Goal: Task Accomplishment & Management: Use online tool/utility

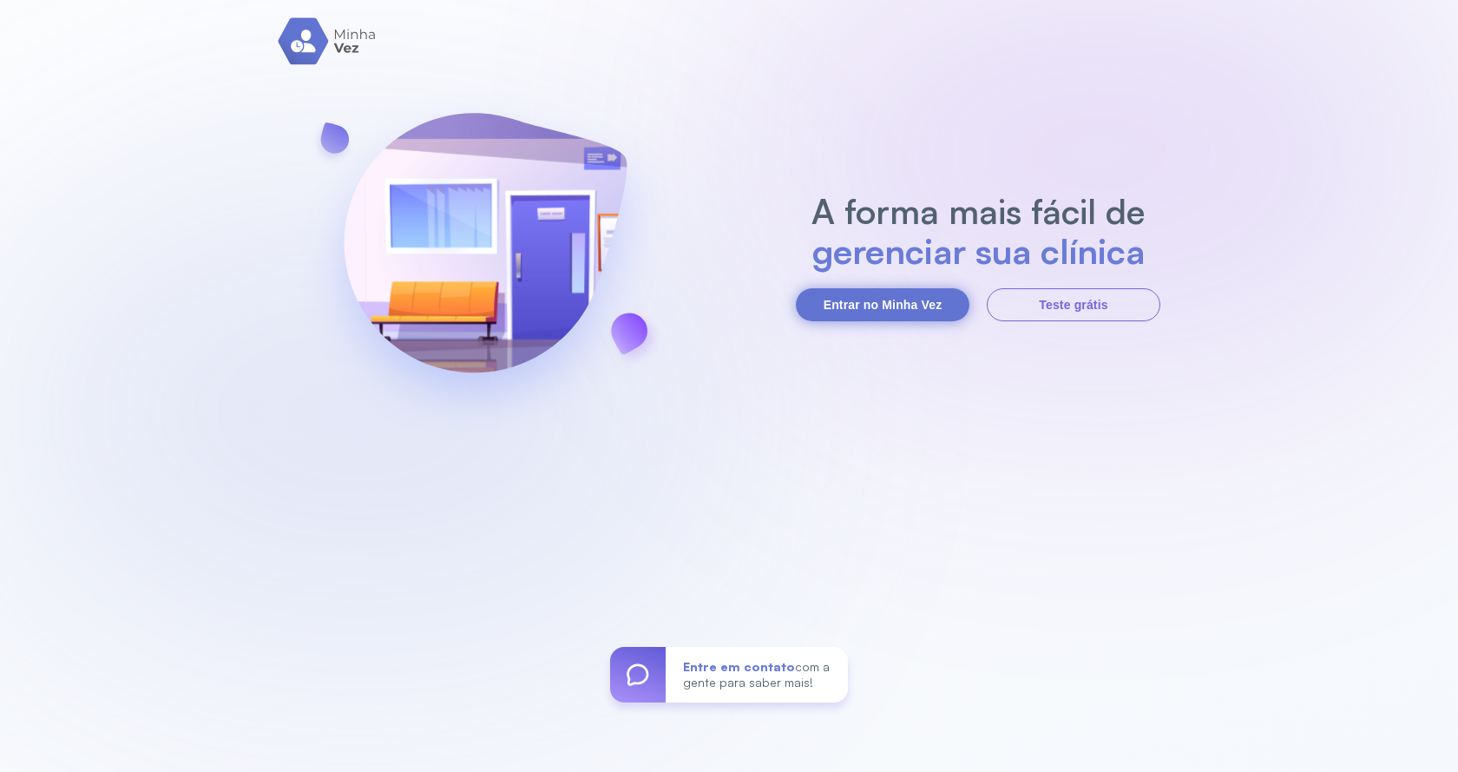
click at [875, 301] on button "Entrar no Minha Vez" at bounding box center [883, 304] width 174 height 33
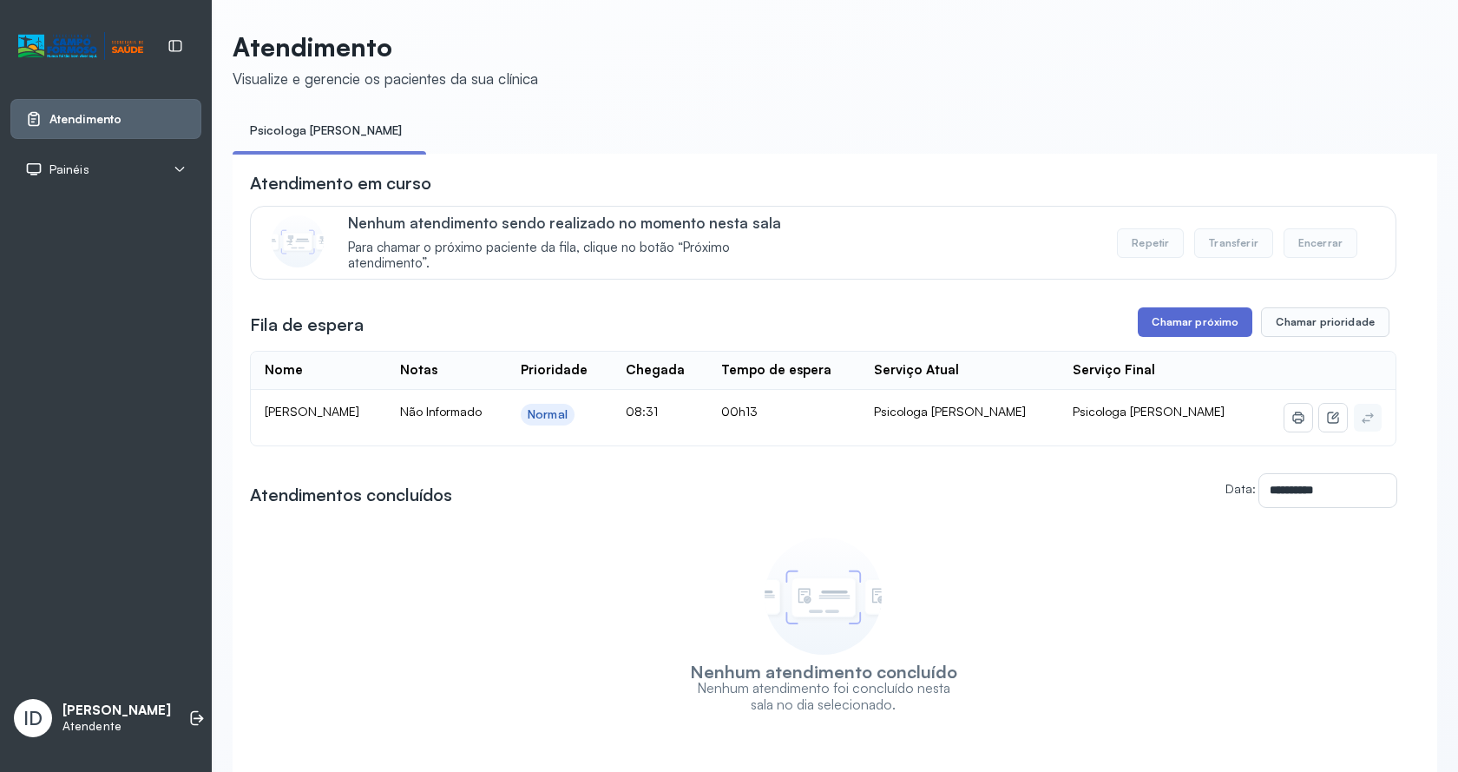
click at [1154, 318] on button "Chamar próximo" at bounding box center [1195, 322] width 115 height 30
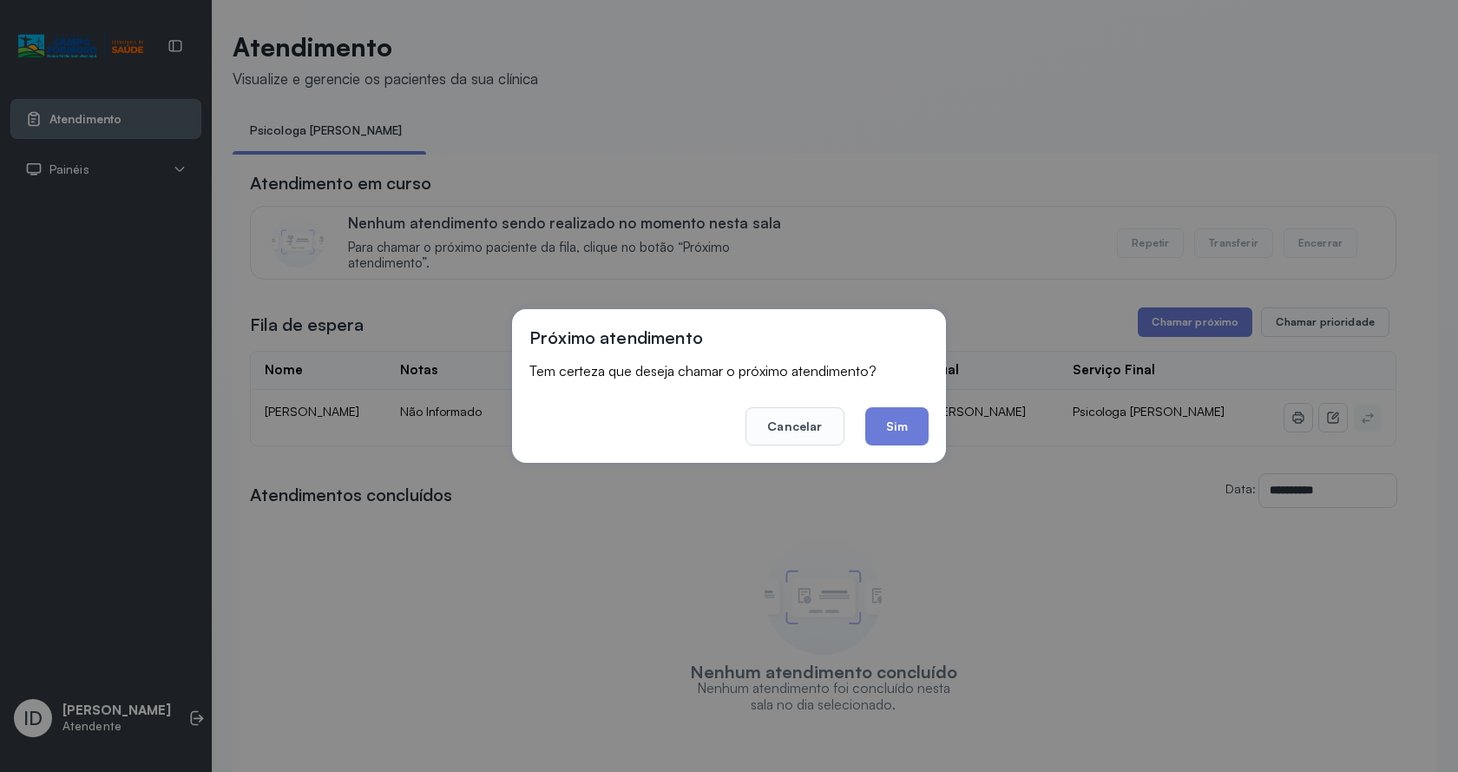
click at [912, 418] on button "Sim" at bounding box center [896, 426] width 63 height 38
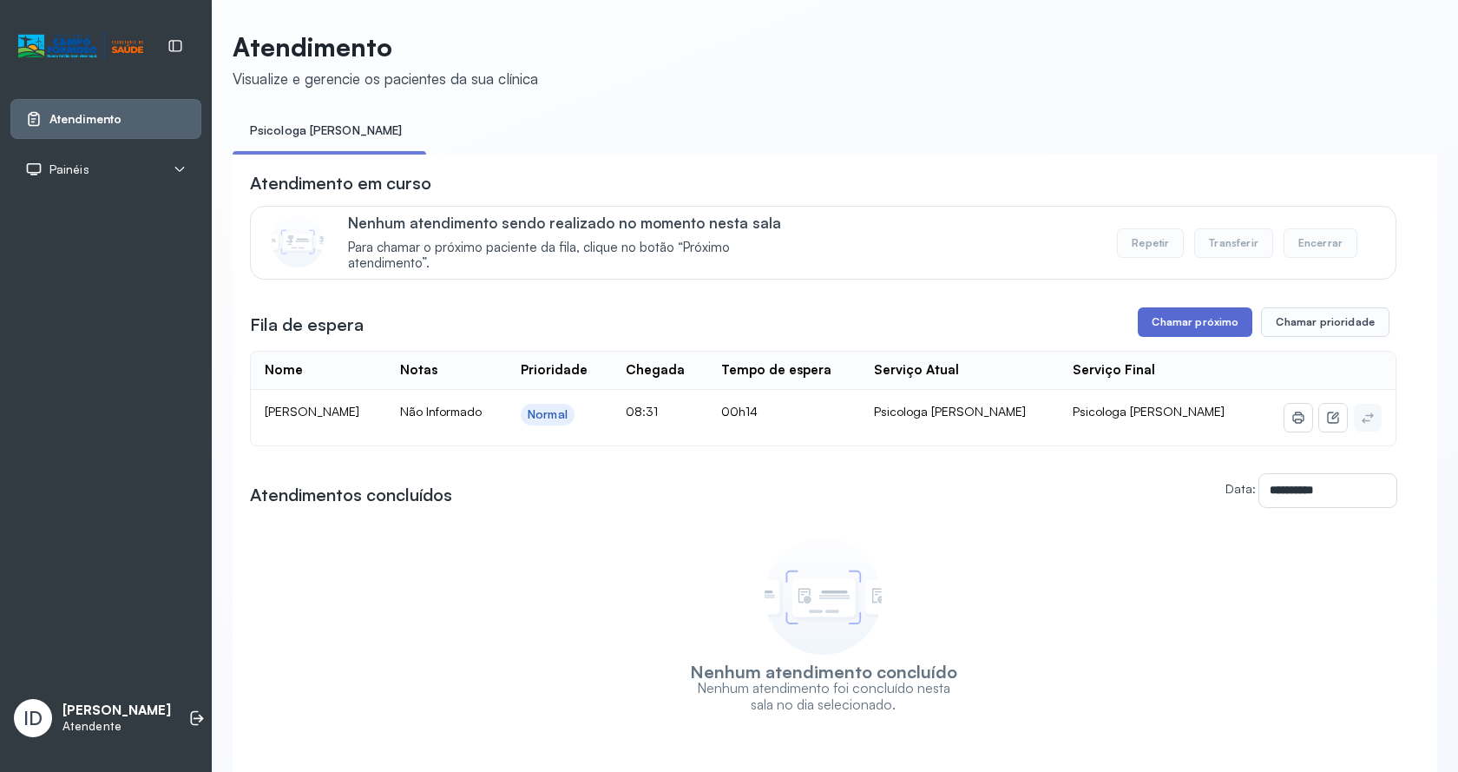
click at [1197, 337] on button "Chamar próximo" at bounding box center [1195, 322] width 115 height 30
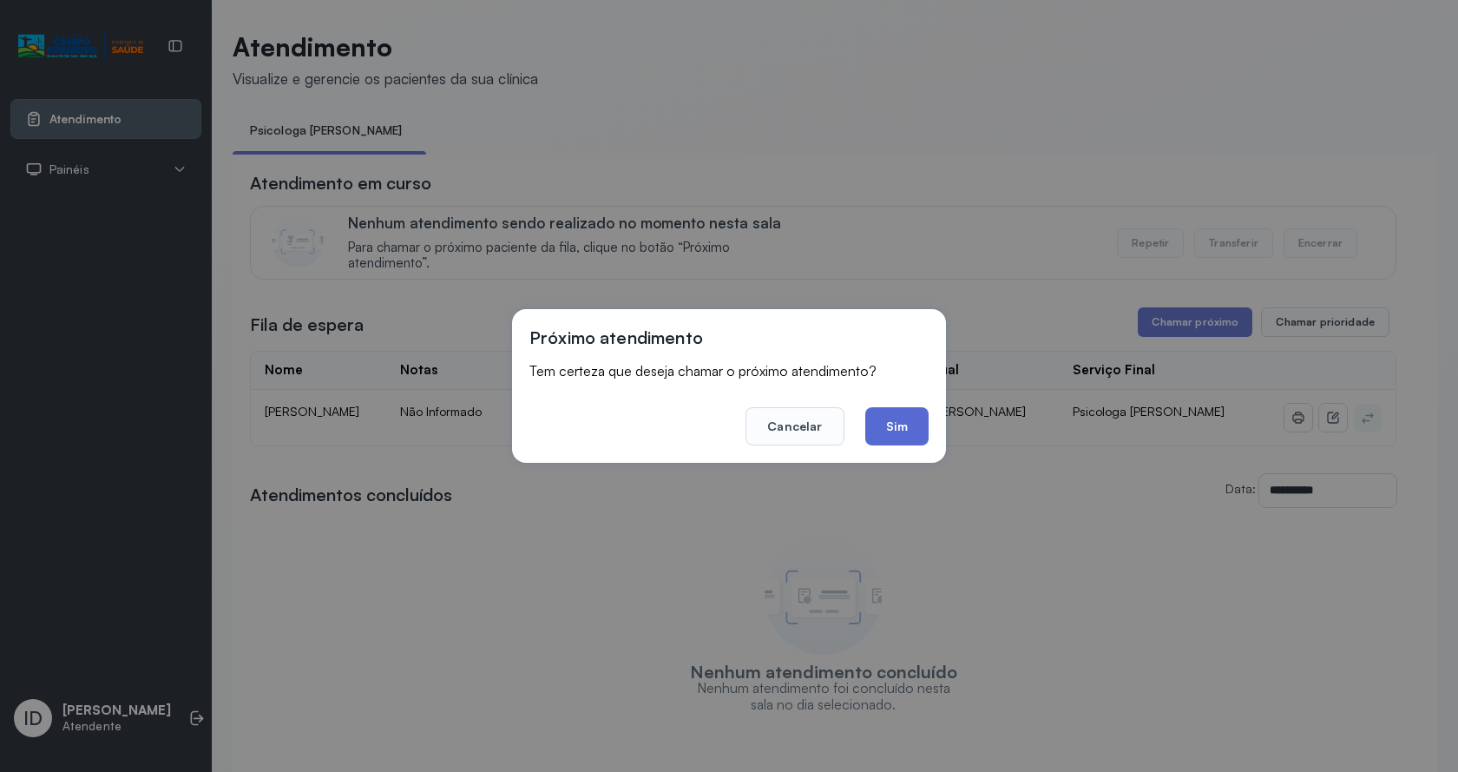
click at [924, 422] on button "Sim" at bounding box center [896, 426] width 63 height 38
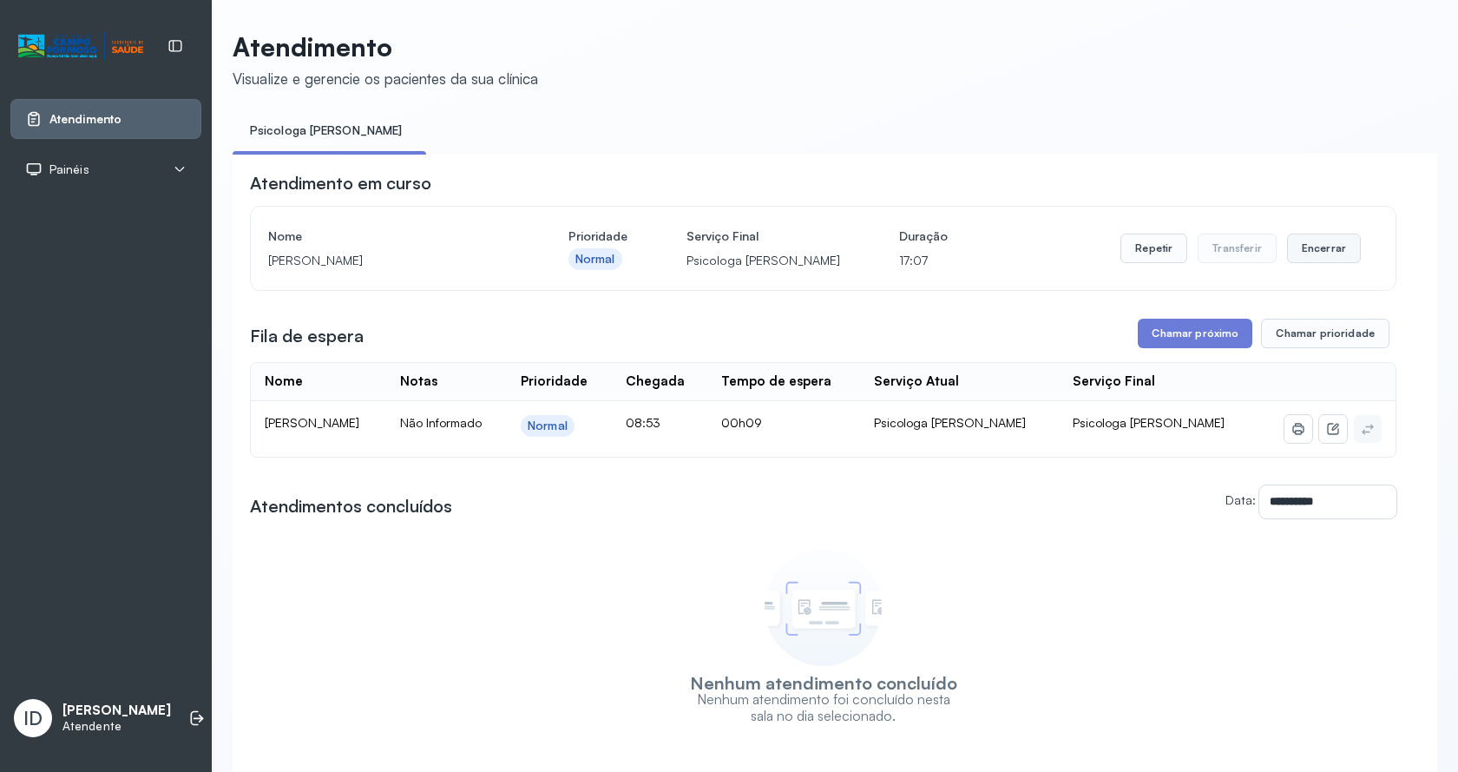
click at [1293, 253] on button "Encerrar" at bounding box center [1324, 249] width 74 height 30
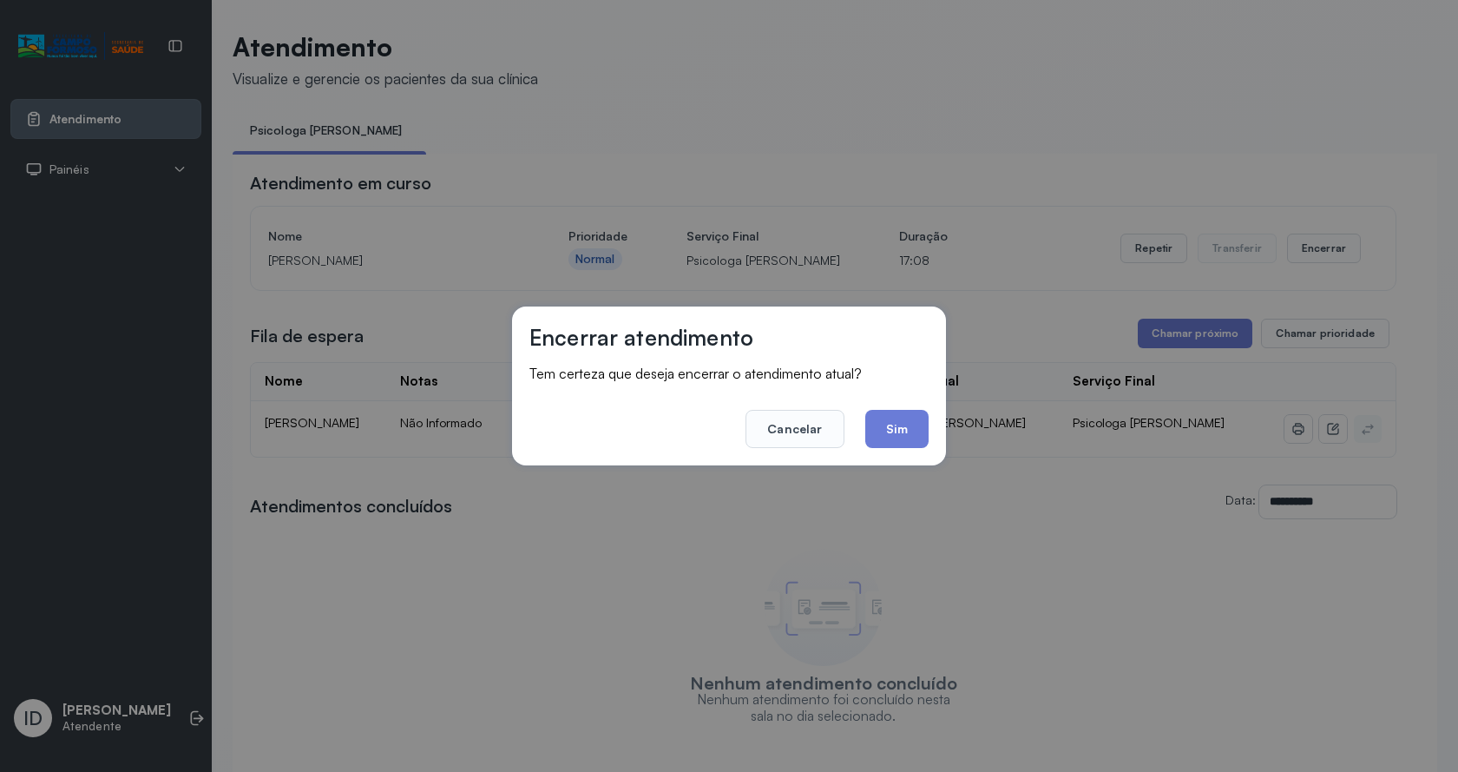
drag, startPoint x: 914, startPoint y: 431, endPoint x: 802, endPoint y: 391, distance: 119.2
click at [911, 434] on button "Sim" at bounding box center [896, 429] width 63 height 38
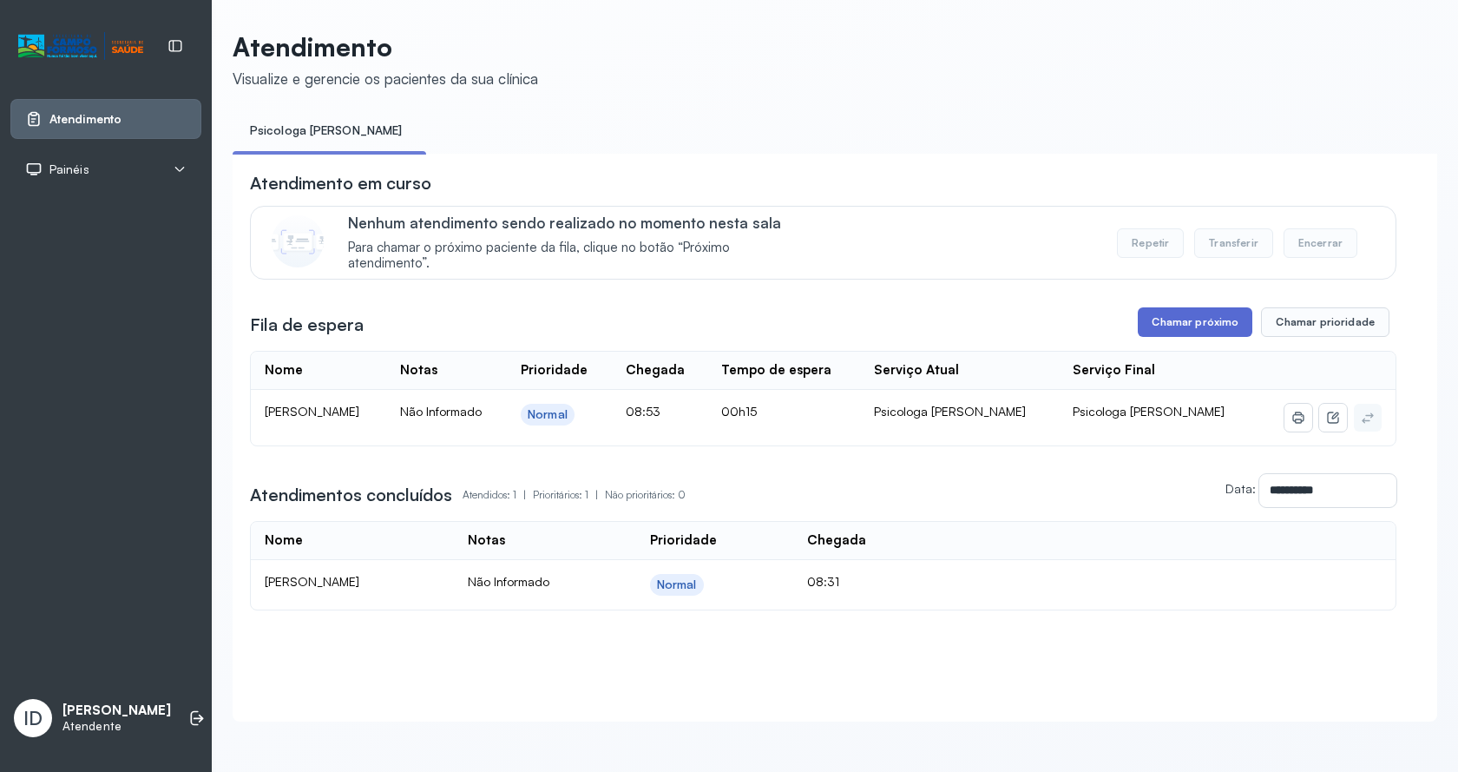
click at [1151, 320] on button "Chamar próximo" at bounding box center [1195, 322] width 115 height 30
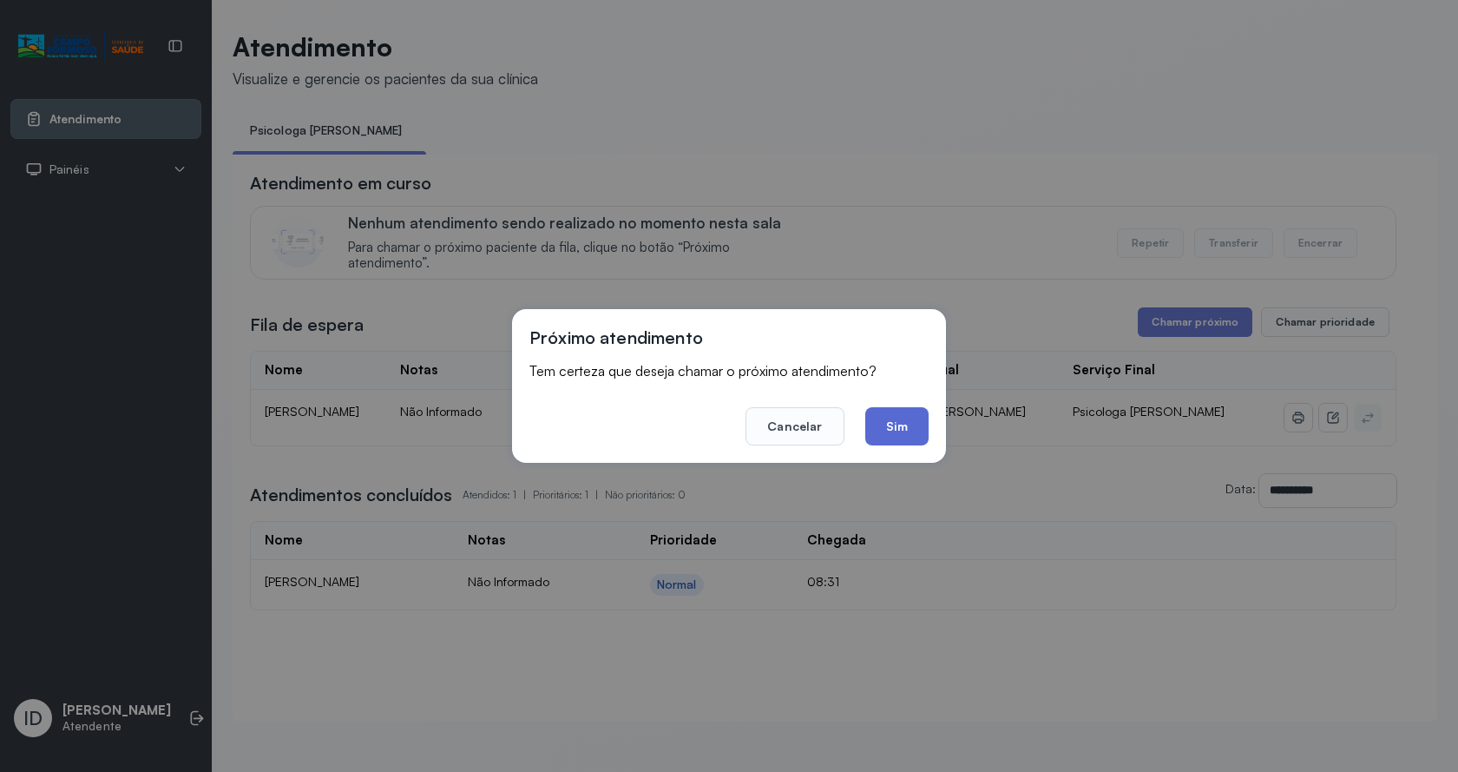
click at [895, 437] on button "Sim" at bounding box center [896, 426] width 63 height 38
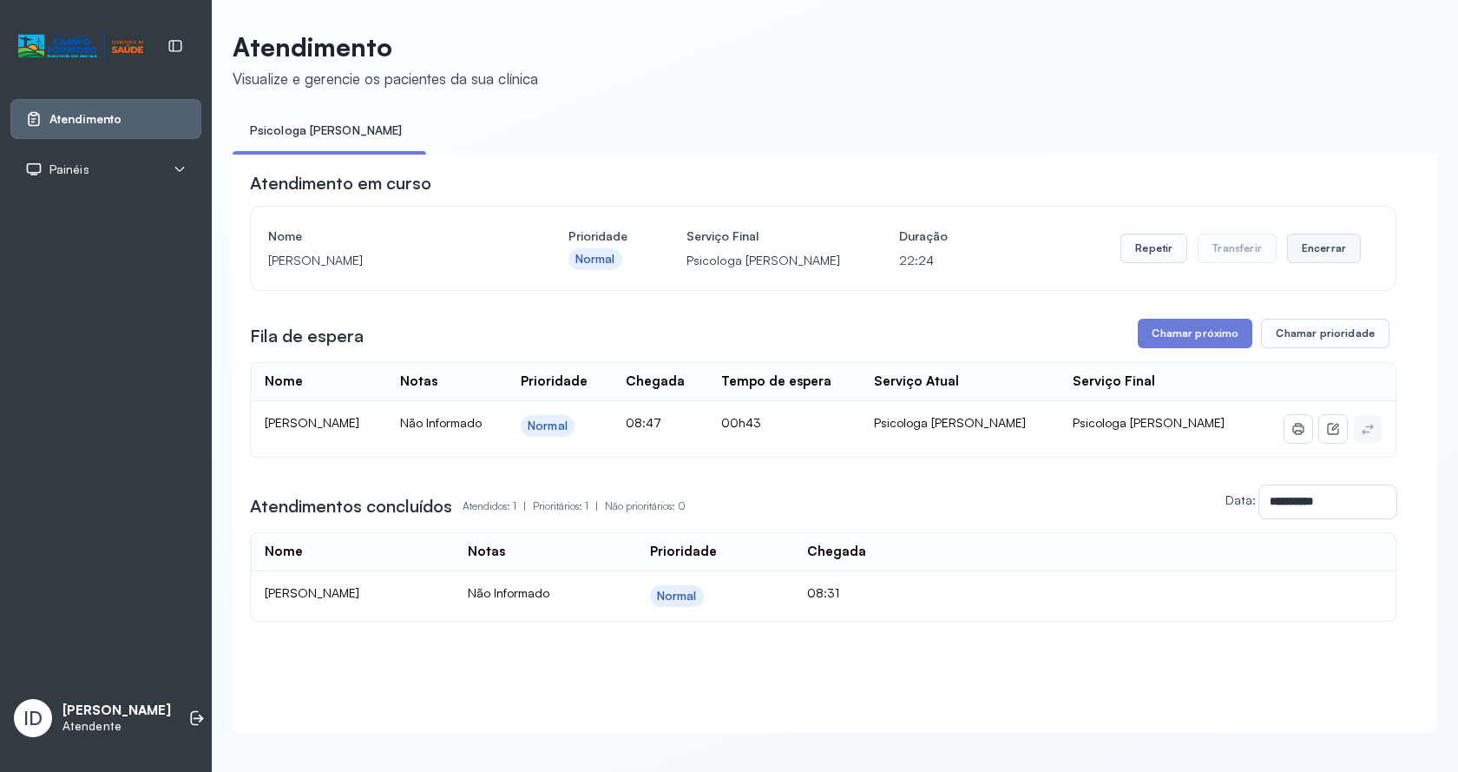
click at [1345, 247] on button "Encerrar" at bounding box center [1324, 249] width 74 height 30
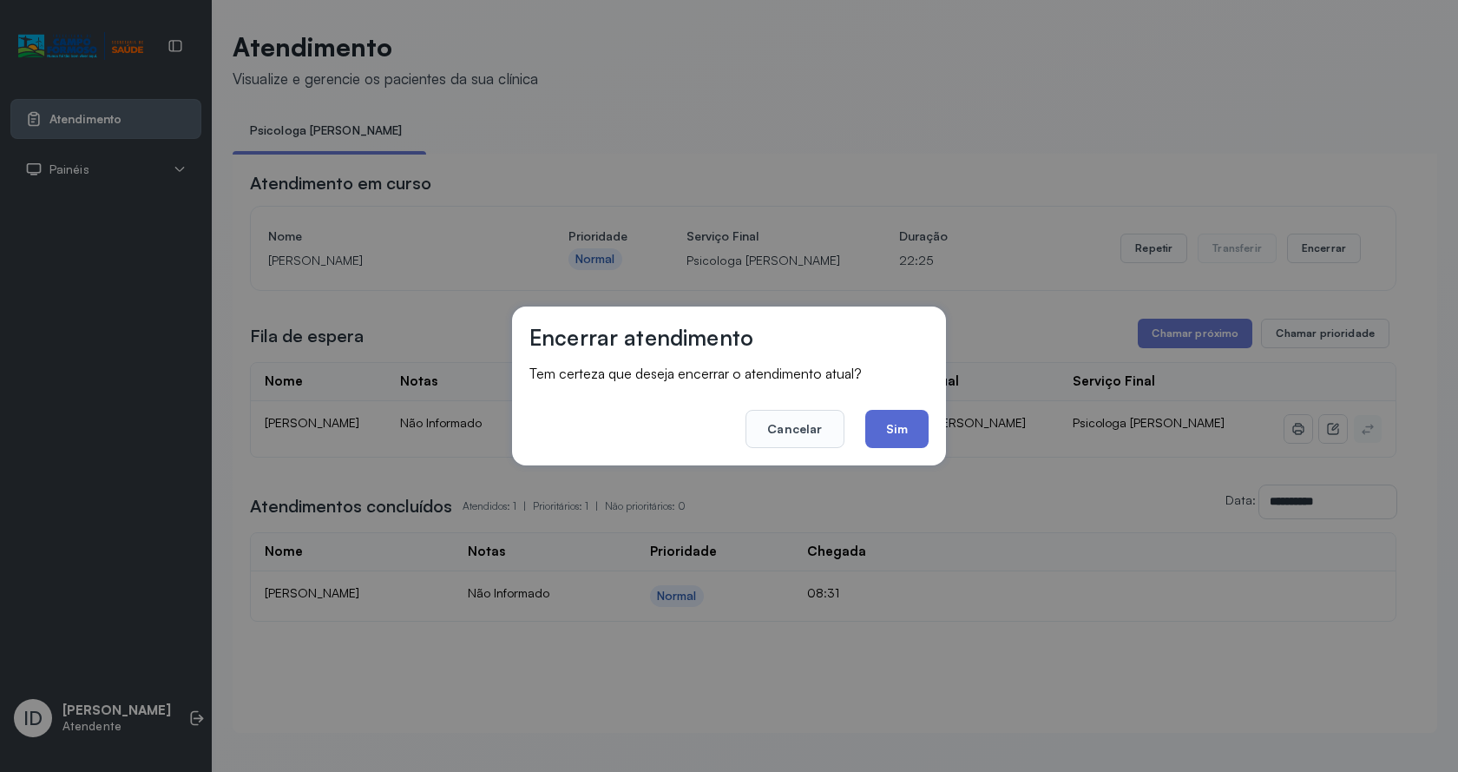
click at [893, 427] on button "Sim" at bounding box center [896, 429] width 63 height 38
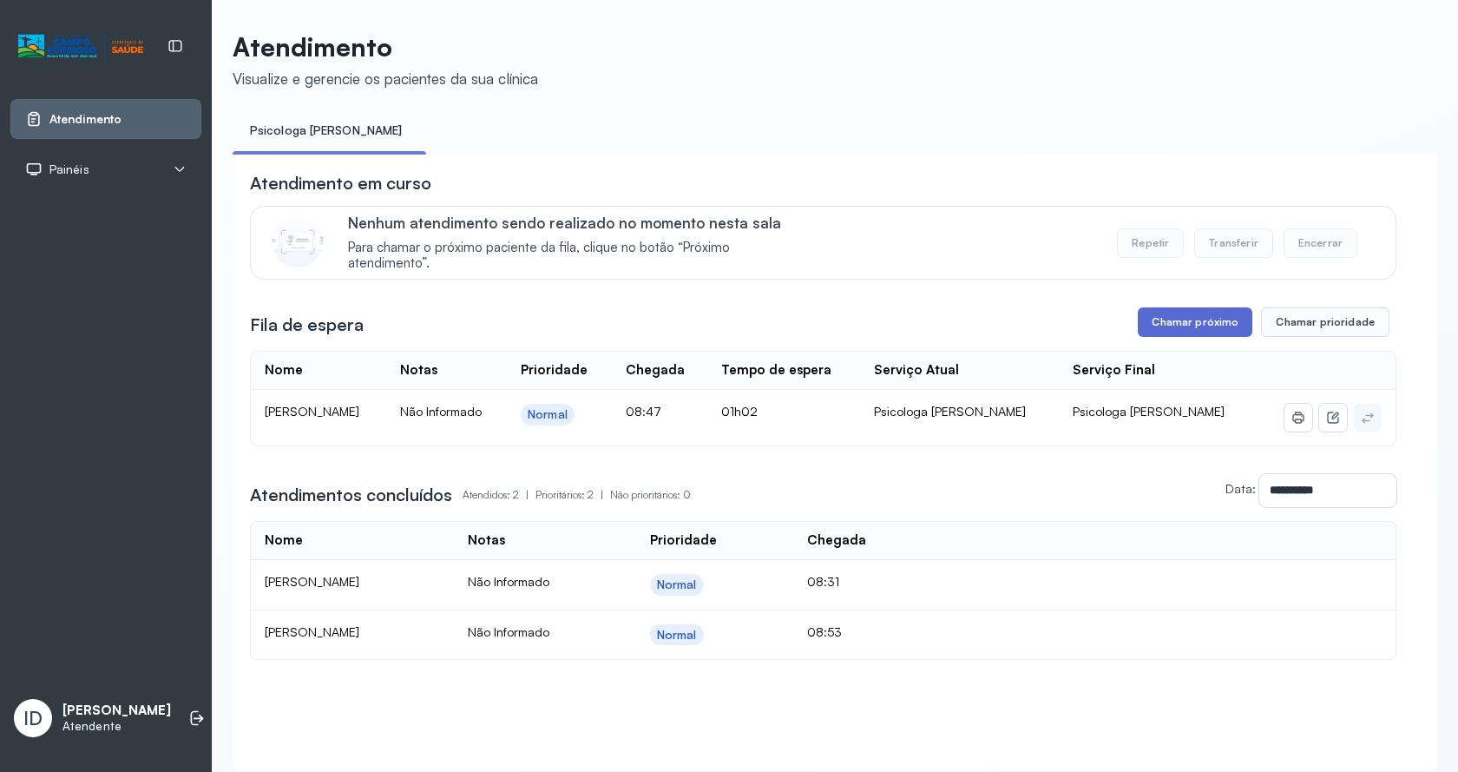
click at [1229, 321] on button "Chamar próximo" at bounding box center [1195, 322] width 115 height 30
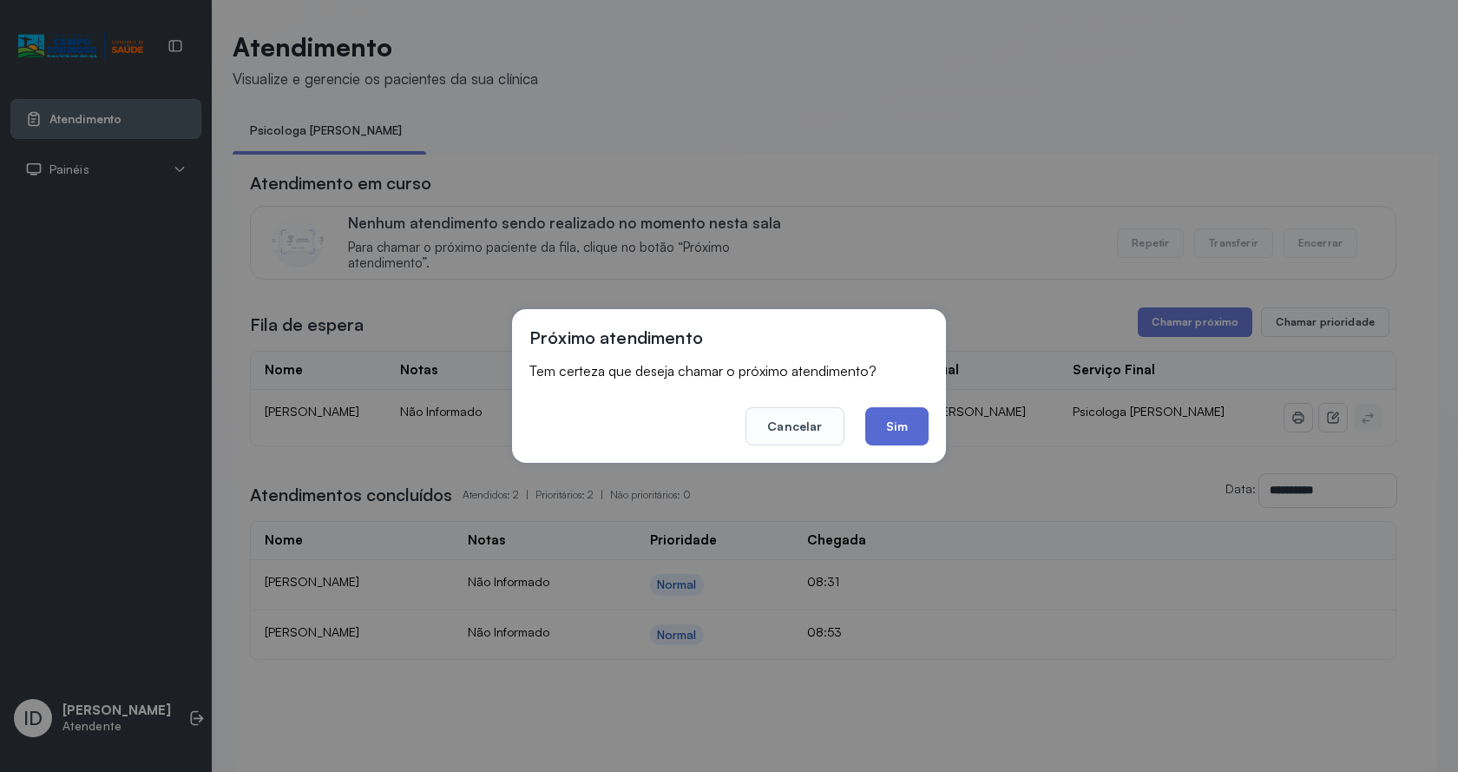
drag, startPoint x: 881, startPoint y: 437, endPoint x: 881, endPoint y: 425, distance: 12.2
click at [881, 435] on button "Sim" at bounding box center [896, 426] width 63 height 38
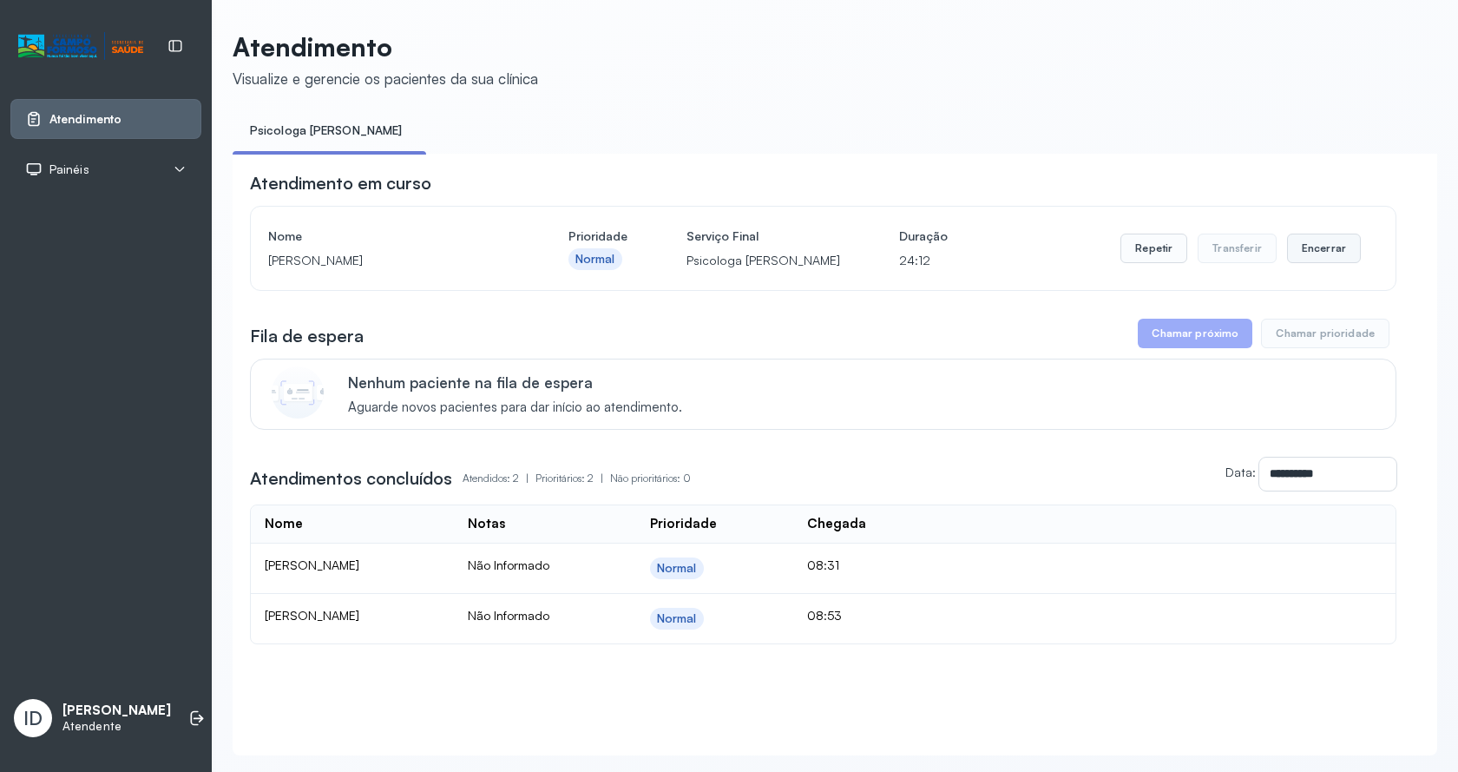
click at [1293, 249] on button "Encerrar" at bounding box center [1324, 249] width 74 height 30
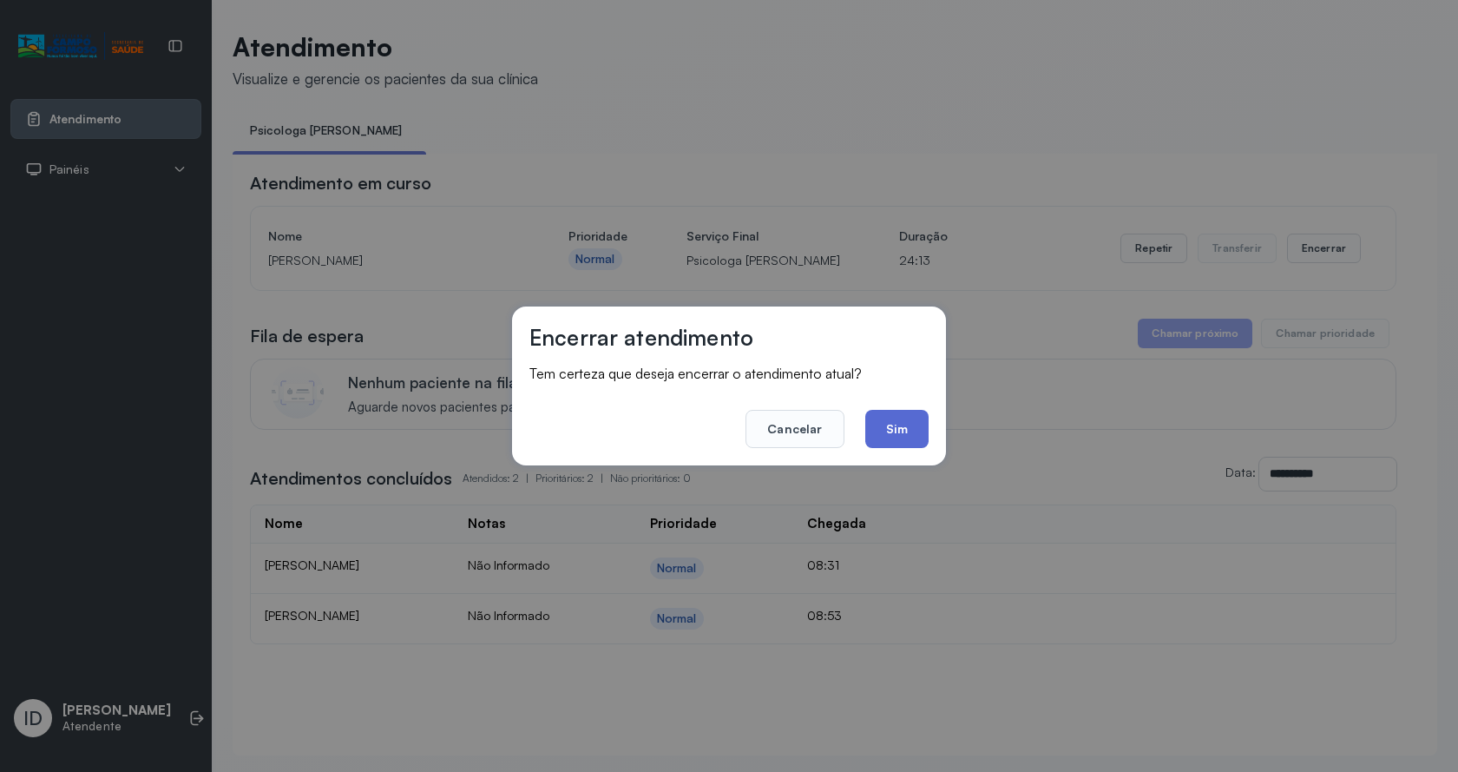
click at [916, 435] on button "Sim" at bounding box center [896, 429] width 63 height 38
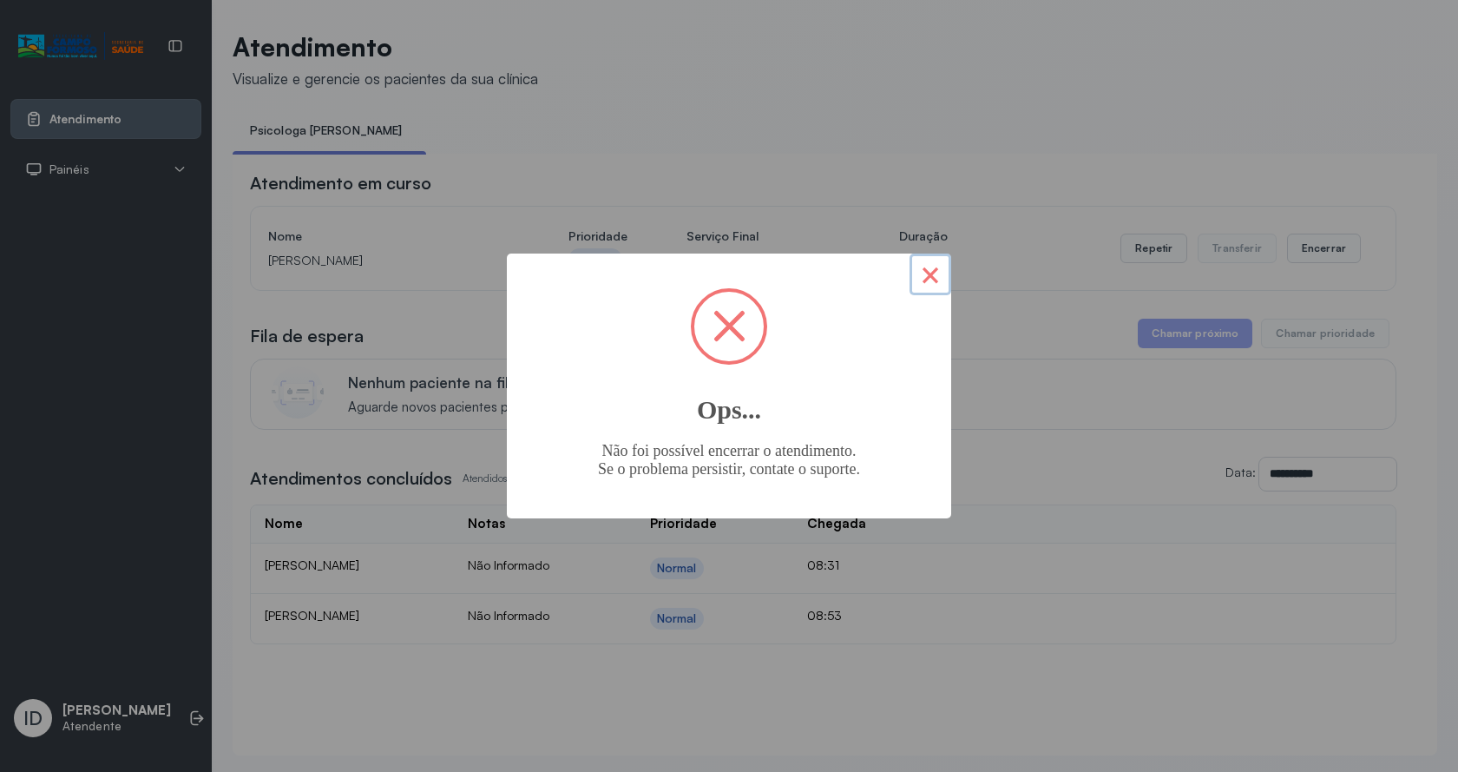
click at [928, 266] on button "×" at bounding box center [931, 274] width 42 height 42
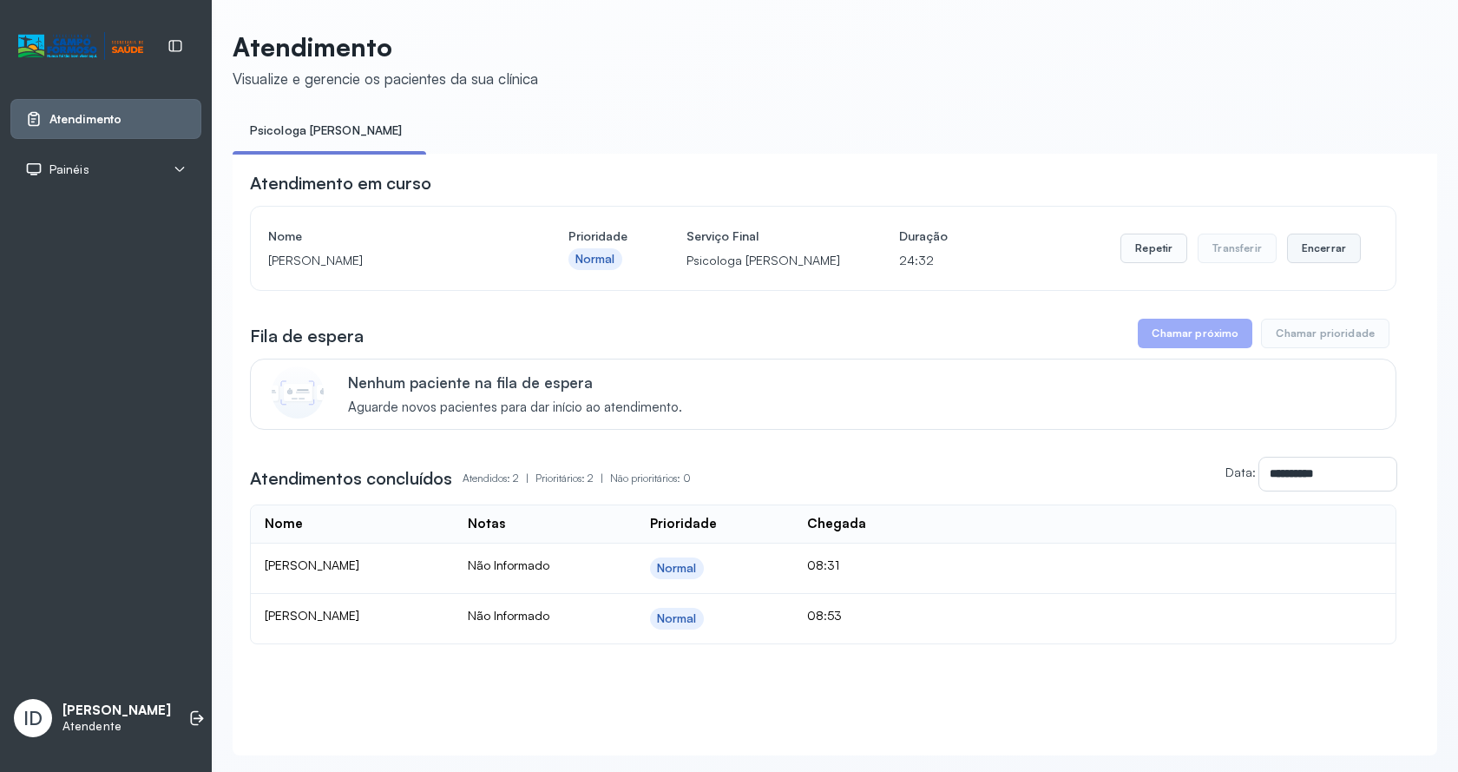
click at [1345, 259] on button "Encerrar" at bounding box center [1324, 249] width 74 height 30
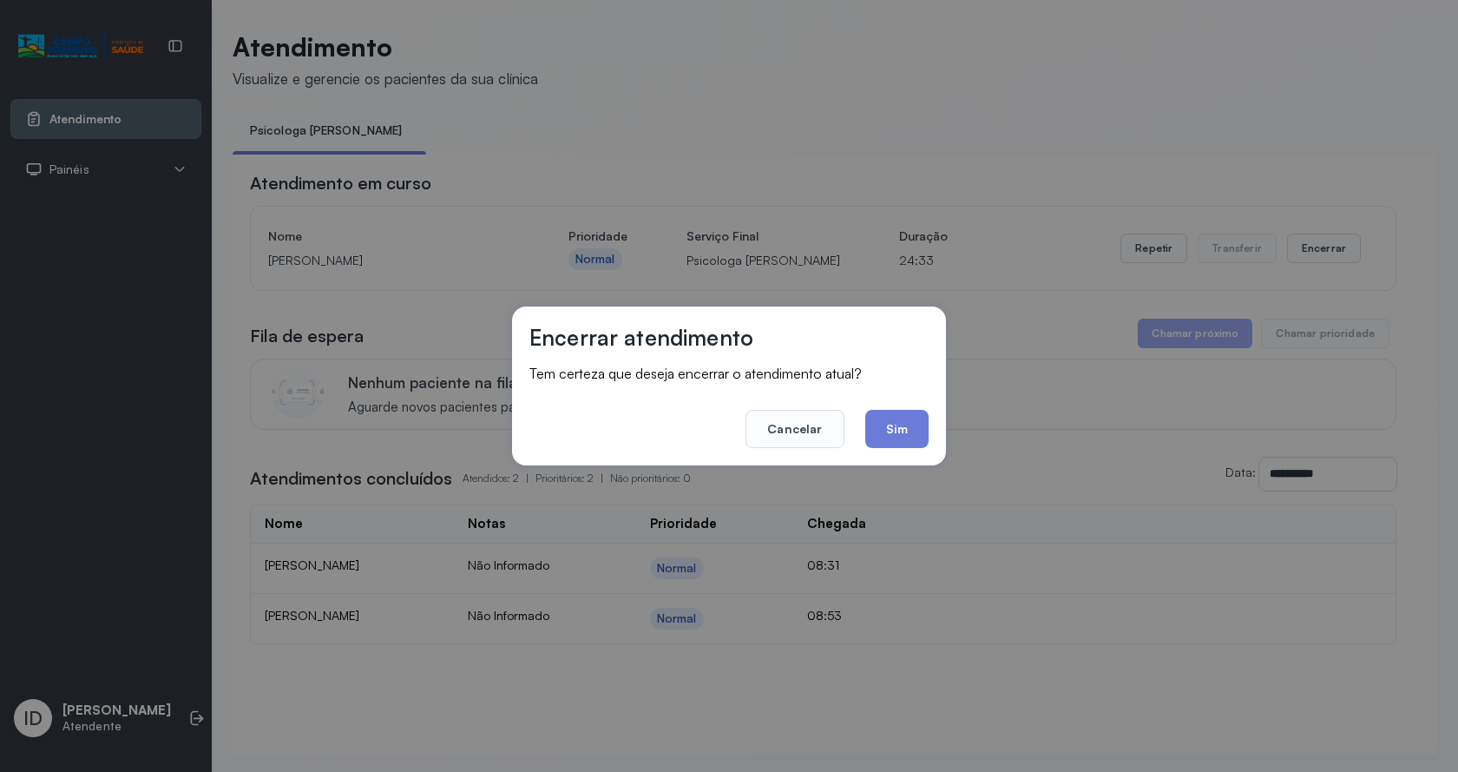
click at [932, 426] on div "Encerrar atendimento Tem certeza que deseja encerrar o atendimento atual? Cance…" at bounding box center [729, 385] width 434 height 159
click at [924, 431] on button "Sim" at bounding box center [896, 429] width 63 height 38
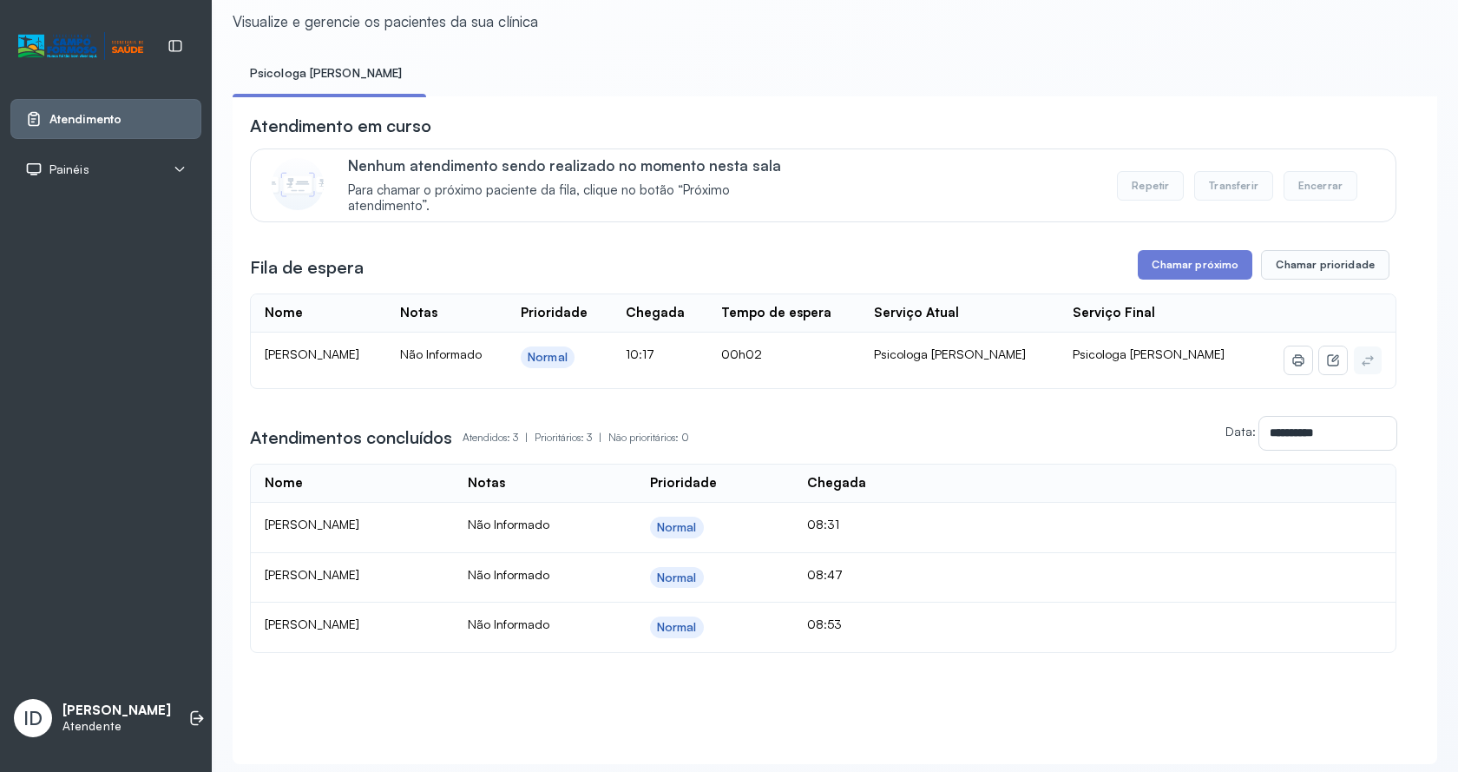
scroll to position [116, 0]
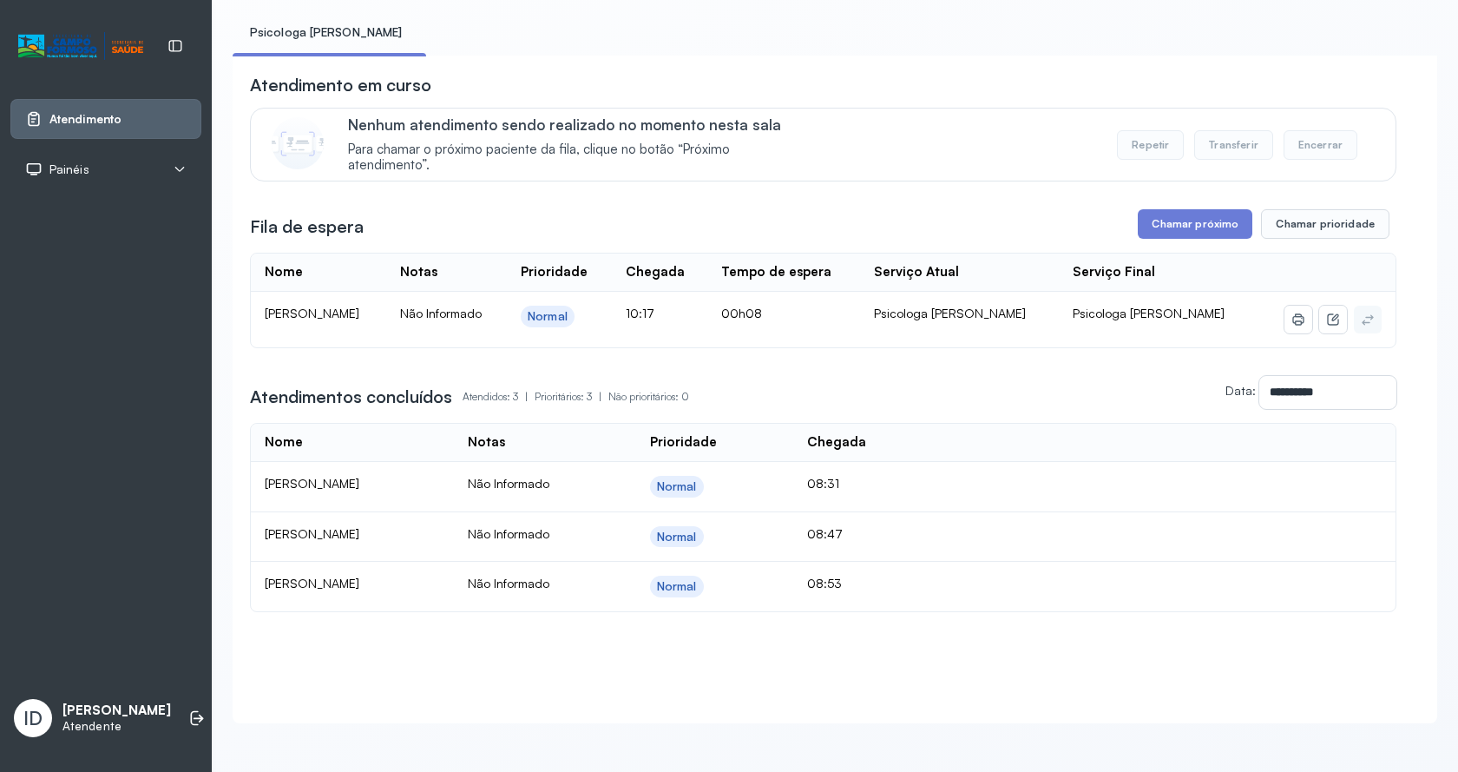
click at [1153, 188] on div "**********" at bounding box center [823, 342] width 1147 height 539
click at [1153, 209] on button "Chamar próximo" at bounding box center [1195, 224] width 115 height 30
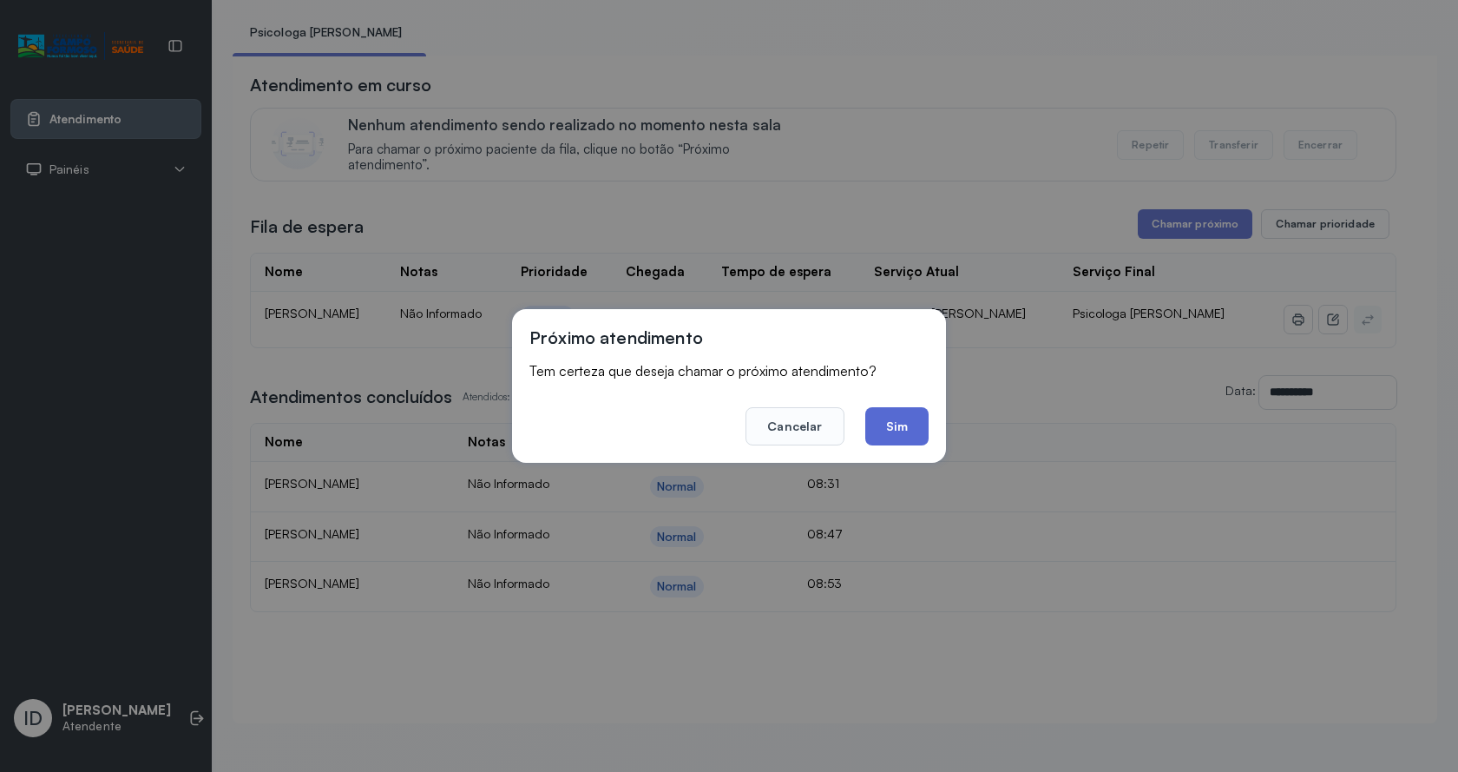
click at [897, 421] on button "Sim" at bounding box center [896, 426] width 63 height 38
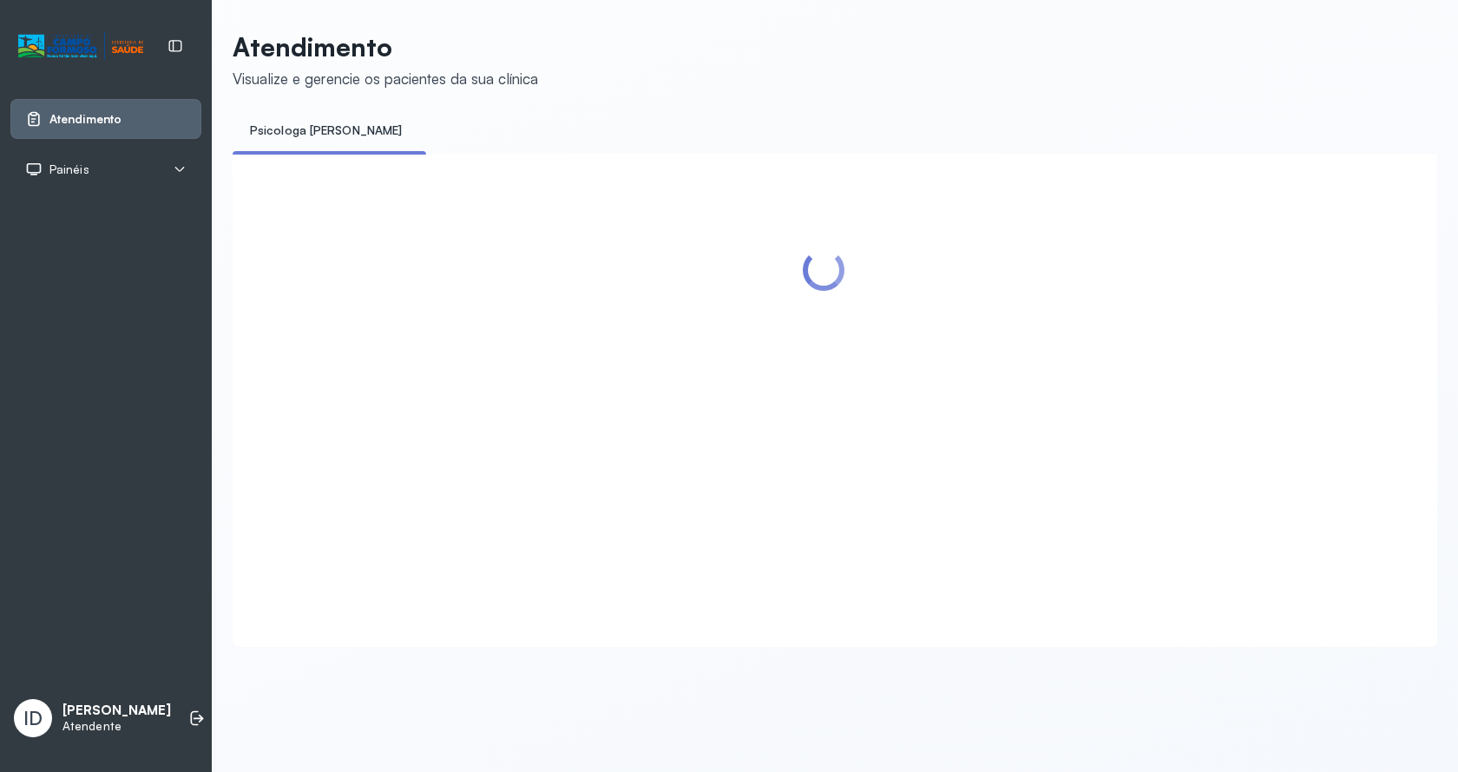
scroll to position [0, 0]
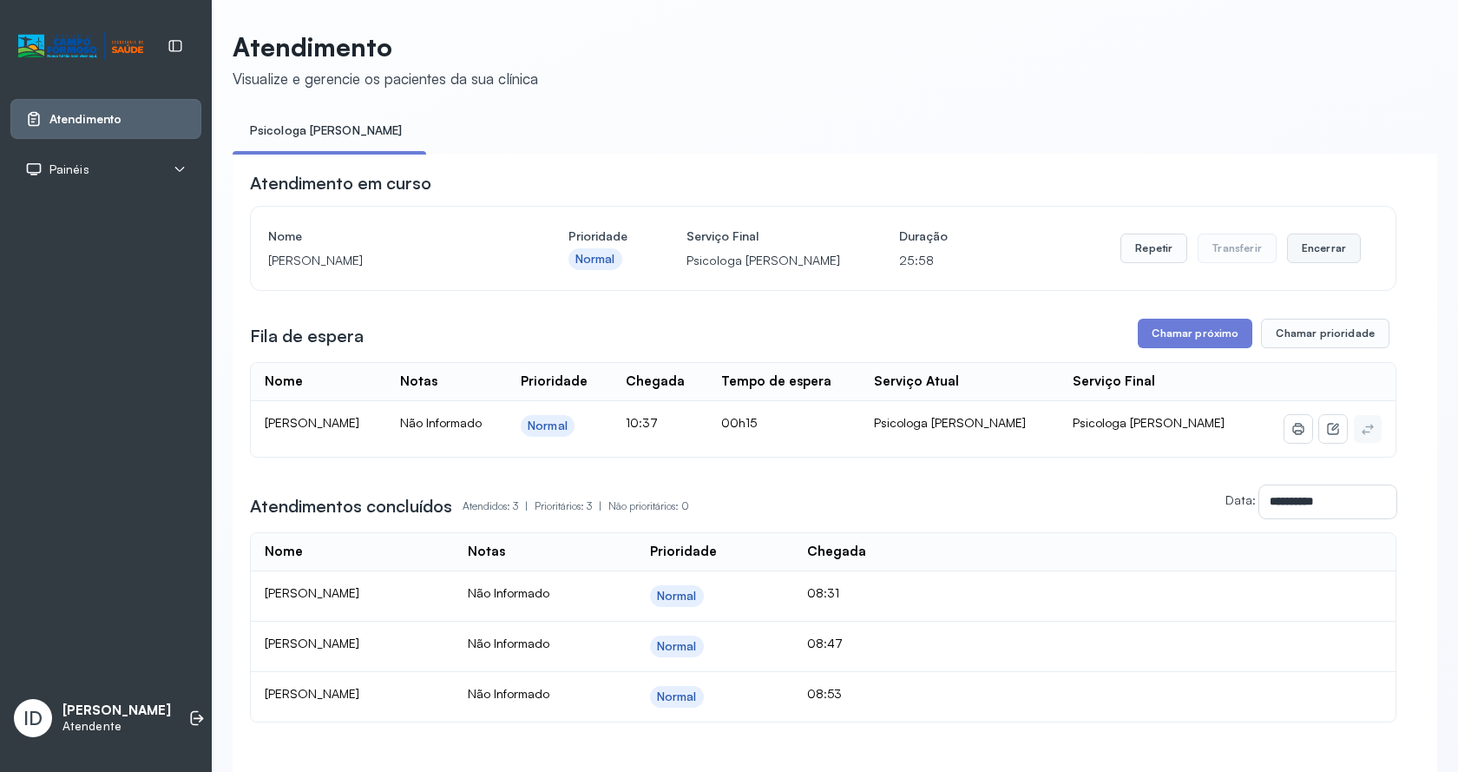
click at [1289, 262] on button "Encerrar" at bounding box center [1324, 249] width 74 height 30
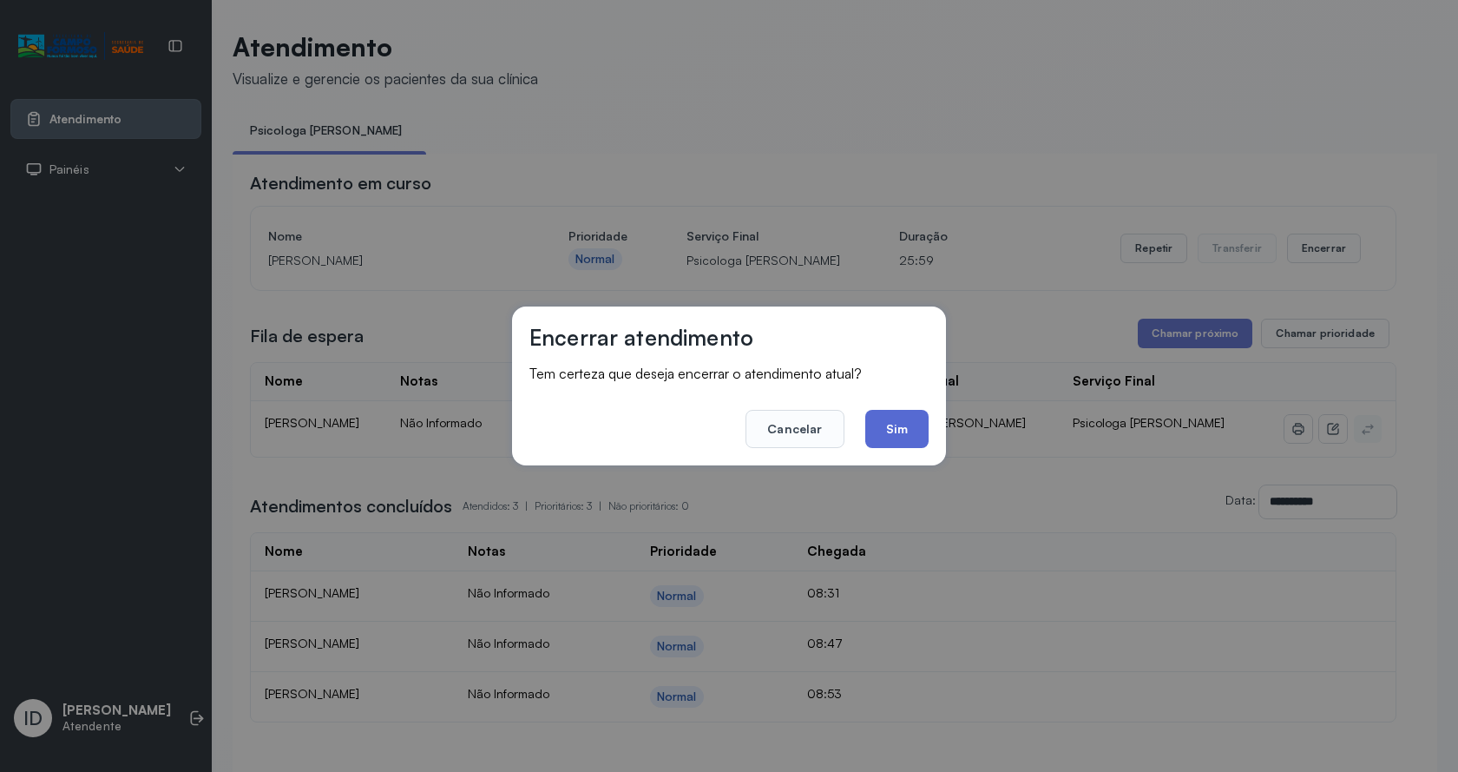
click at [889, 434] on button "Sim" at bounding box center [896, 429] width 63 height 38
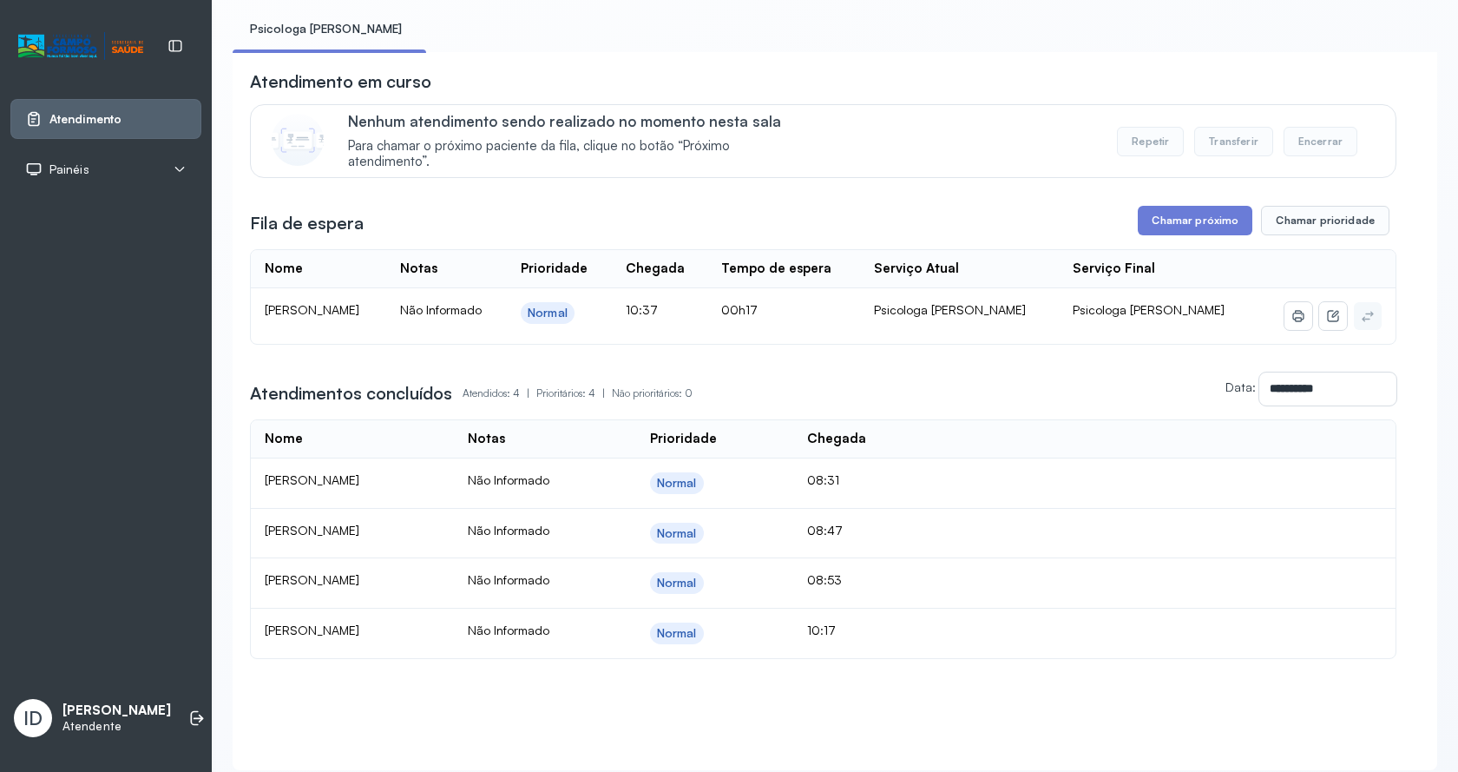
scroll to position [167, 0]
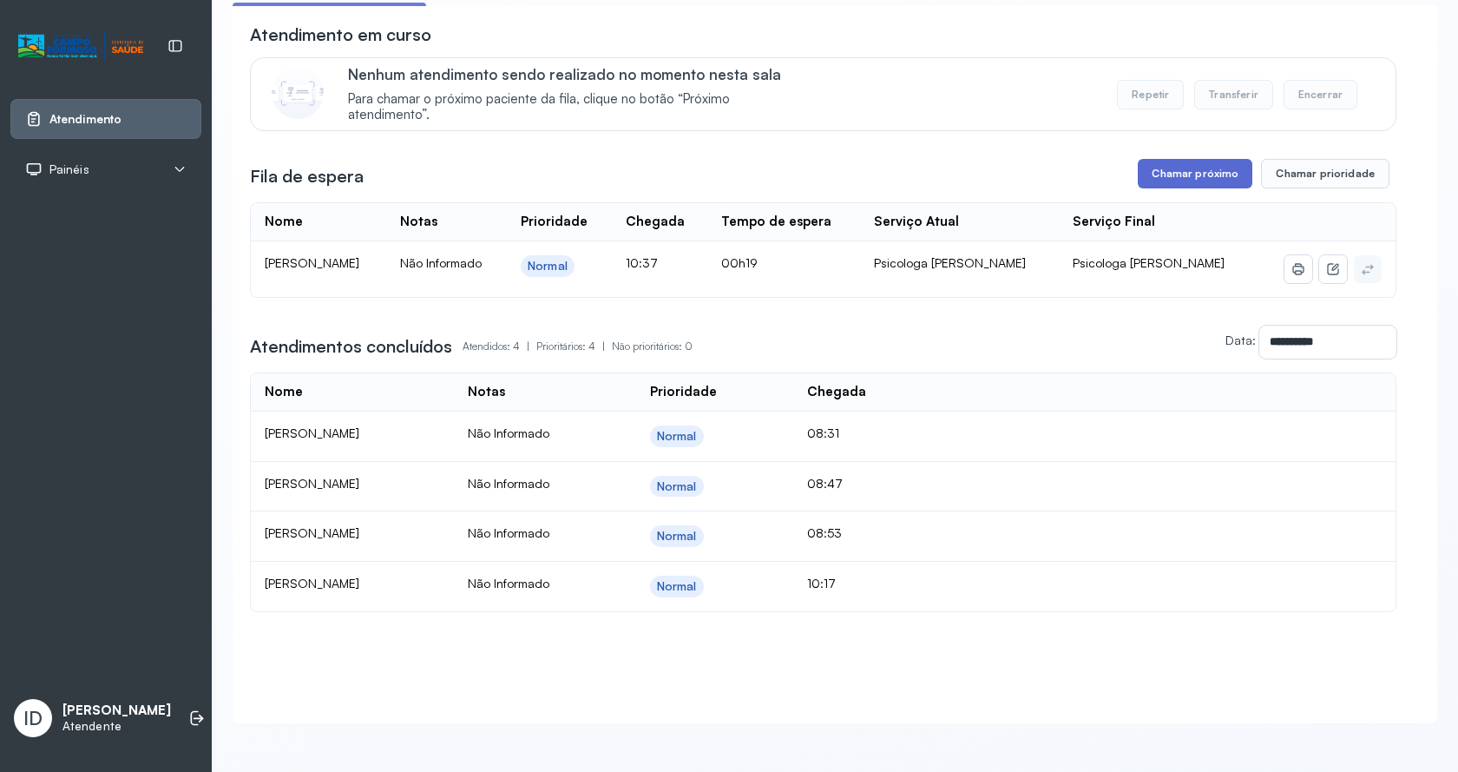
click at [1217, 166] on button "Chamar próximo" at bounding box center [1195, 174] width 115 height 30
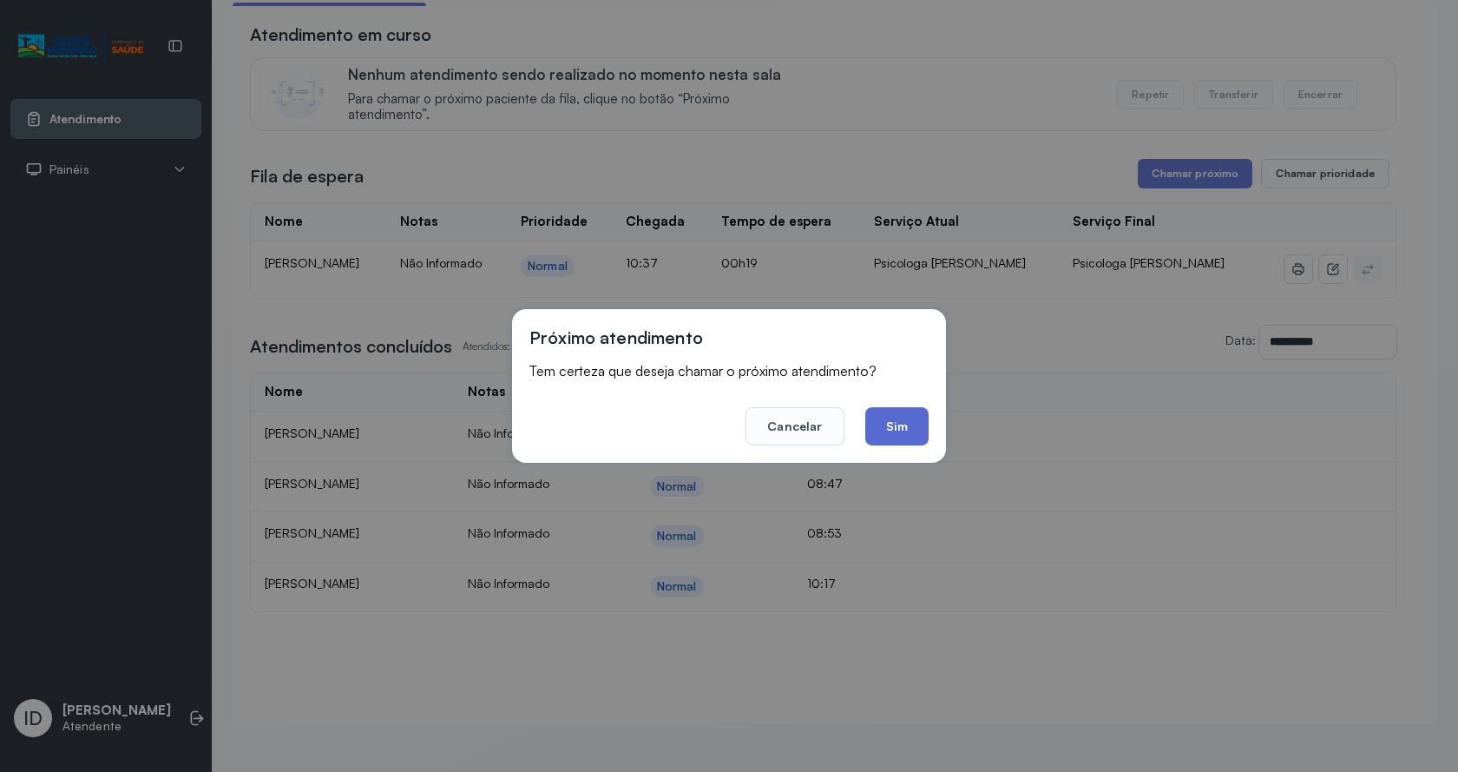
click at [895, 429] on button "Sim" at bounding box center [896, 426] width 63 height 38
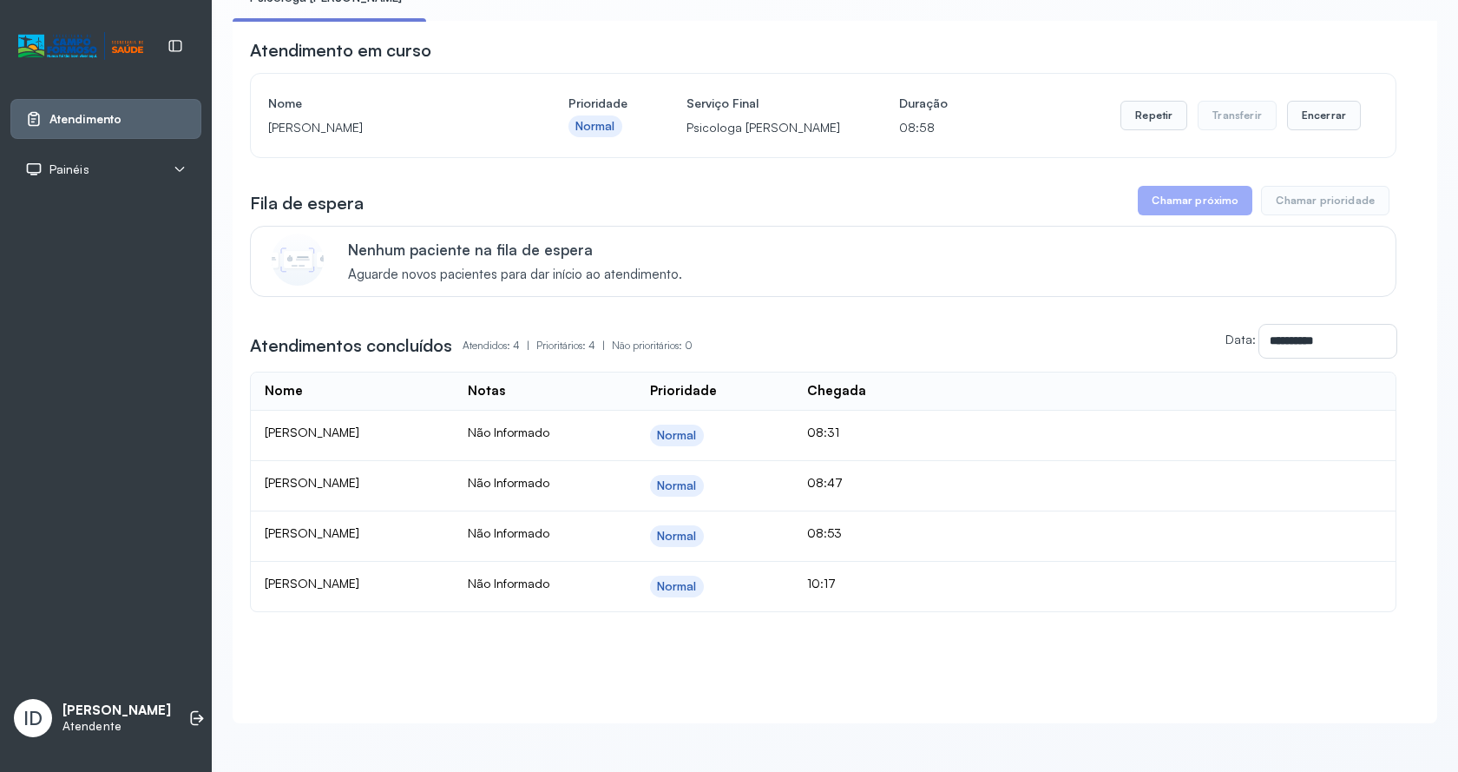
scroll to position [0, 0]
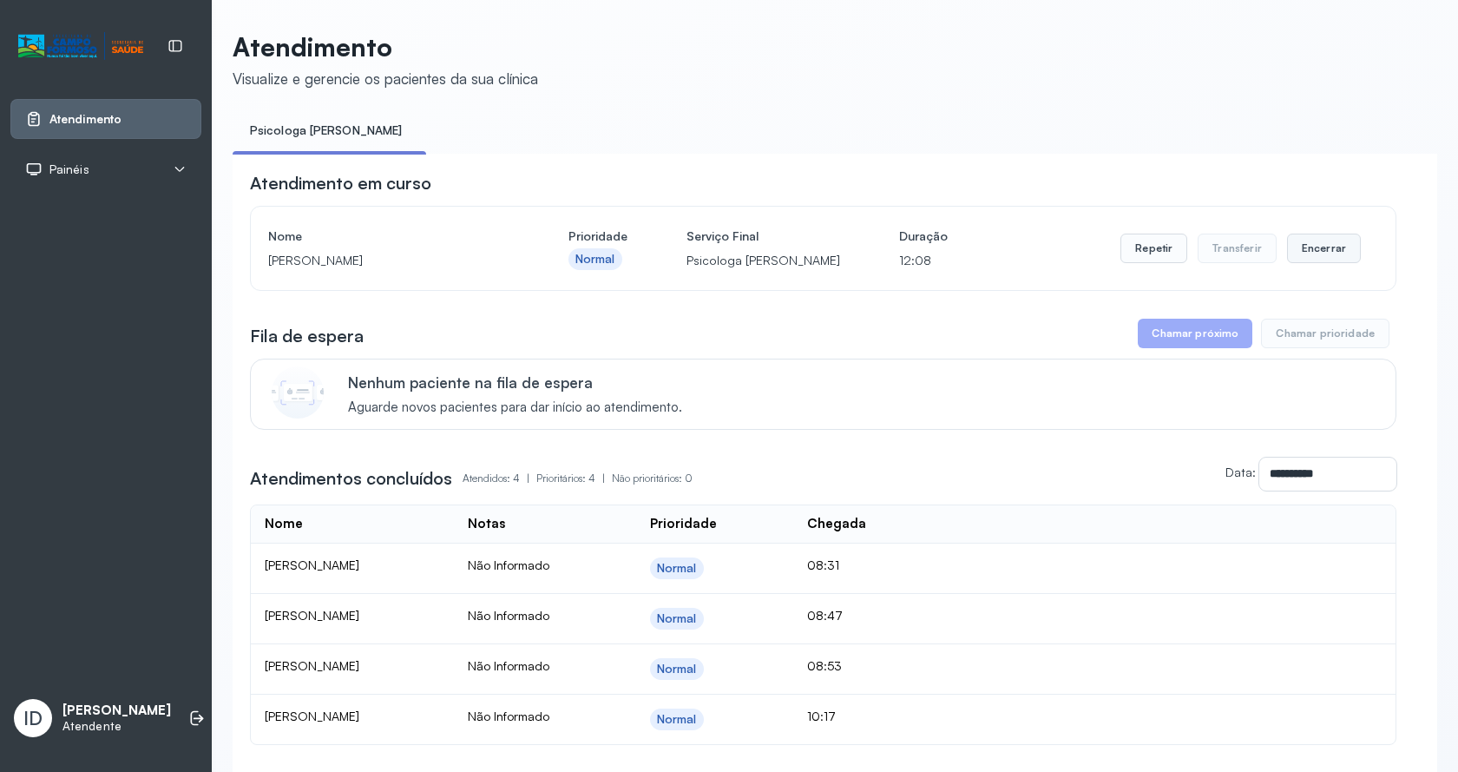
click at [1314, 236] on div "Repetir Transferir Encerrar" at bounding box center [1241, 248] width 240 height 49
click at [1315, 245] on button "Encerrar" at bounding box center [1324, 249] width 74 height 30
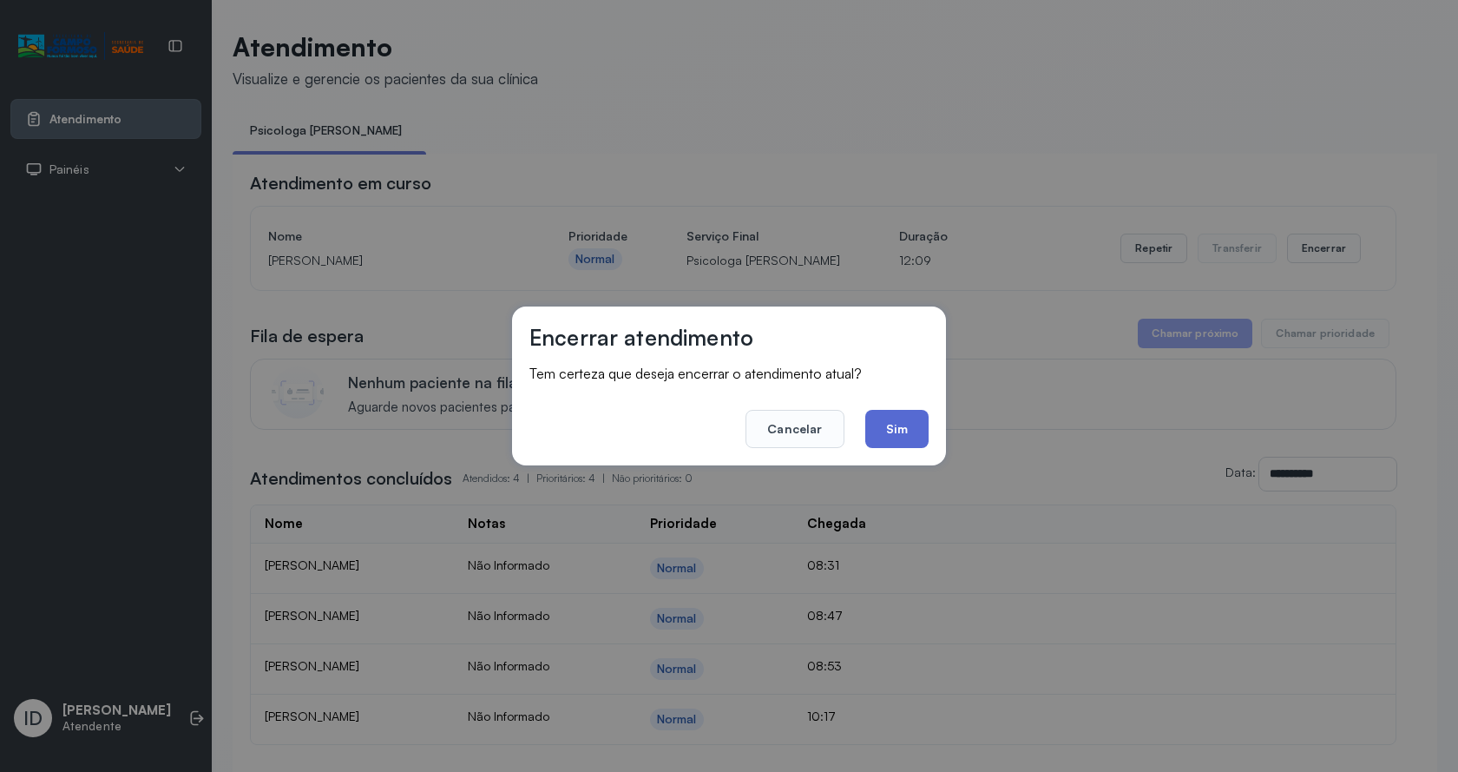
click at [910, 414] on button "Sim" at bounding box center [896, 429] width 63 height 38
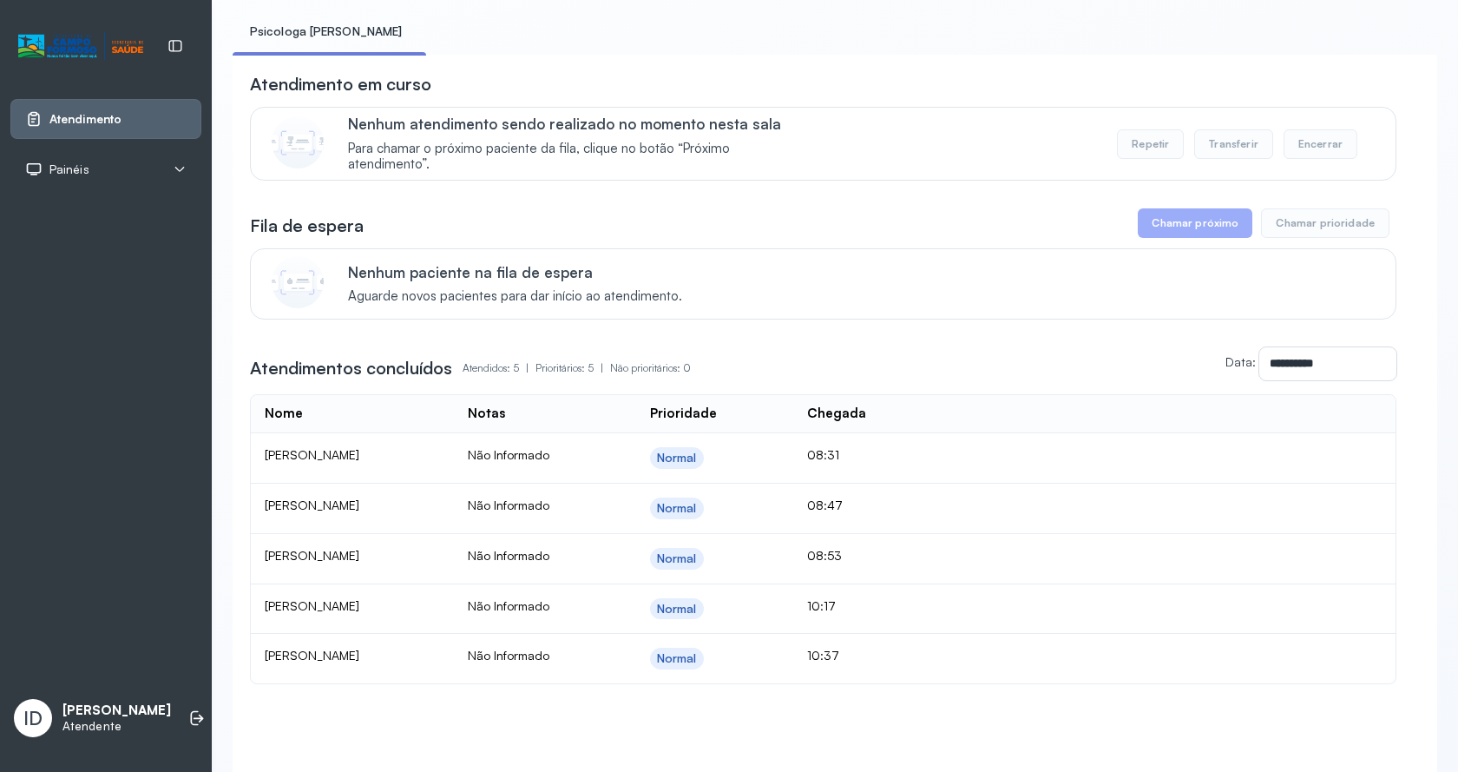
scroll to position [189, 0]
